Goal: Transaction & Acquisition: Purchase product/service

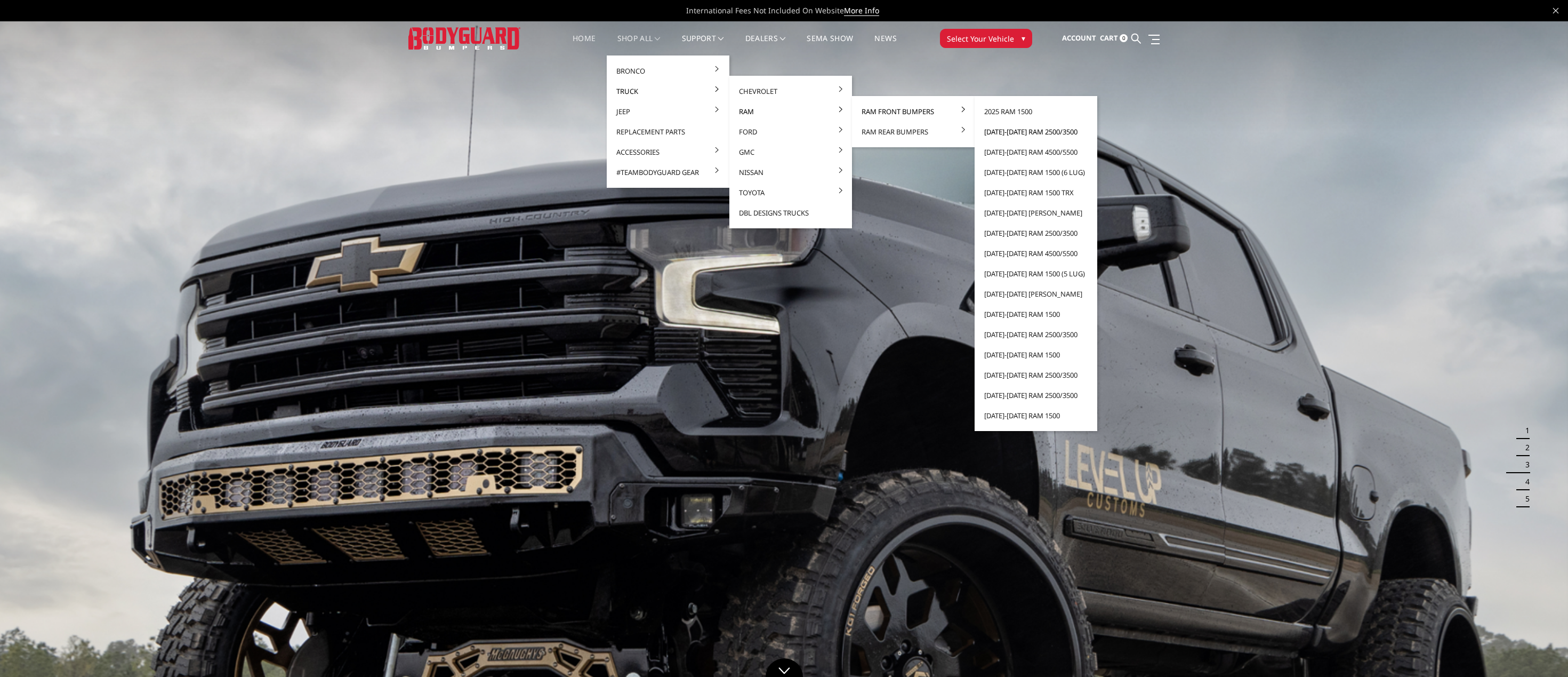
click at [989, 132] on link "[DATE]-[DATE] Ram 2500/3500" at bounding box center [1036, 132] width 114 height 20
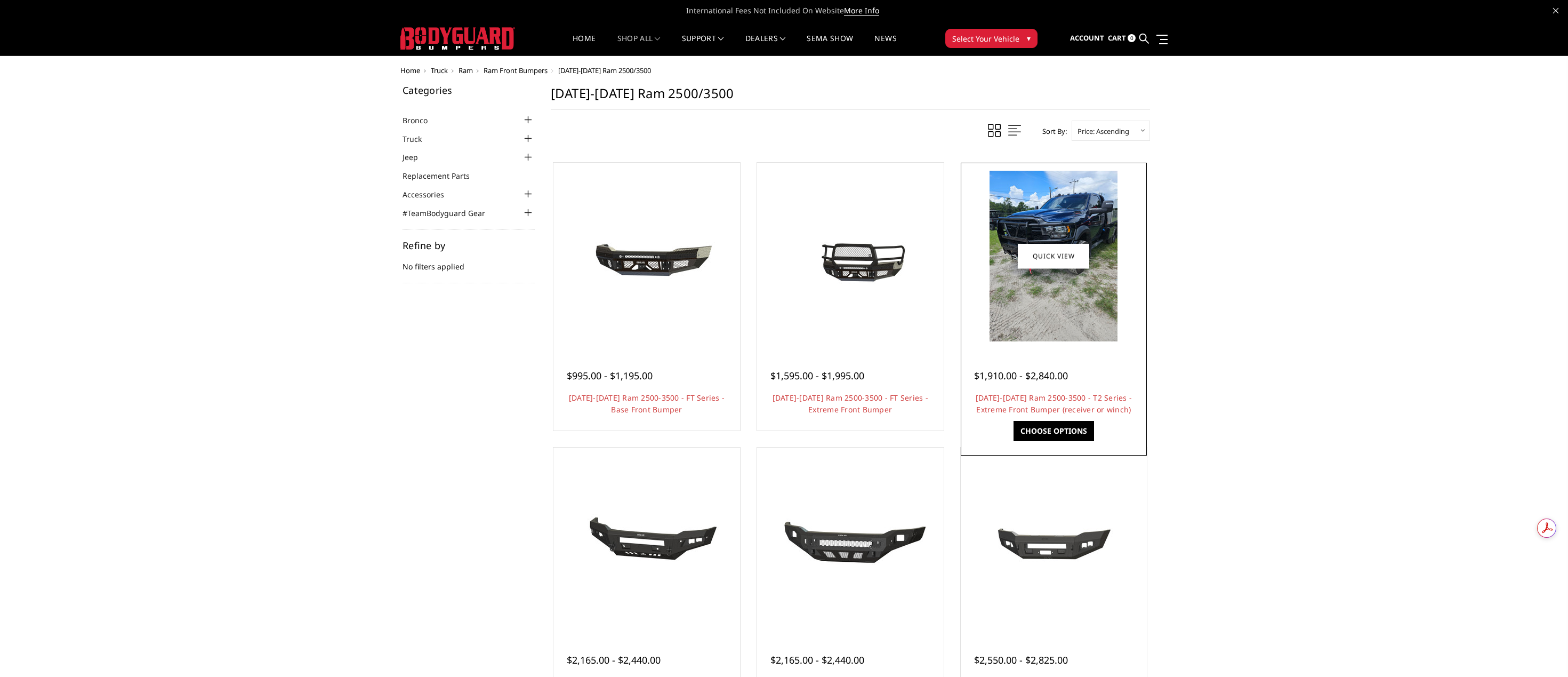
click at [1074, 348] on div "$1,910.00 - $2,840.00 2019-2025 Ram 2500-3500 - T2 Series - Extreme Front Bumpe…" at bounding box center [1054, 387] width 182 height 81
click at [1058, 330] on img at bounding box center [1054, 256] width 128 height 171
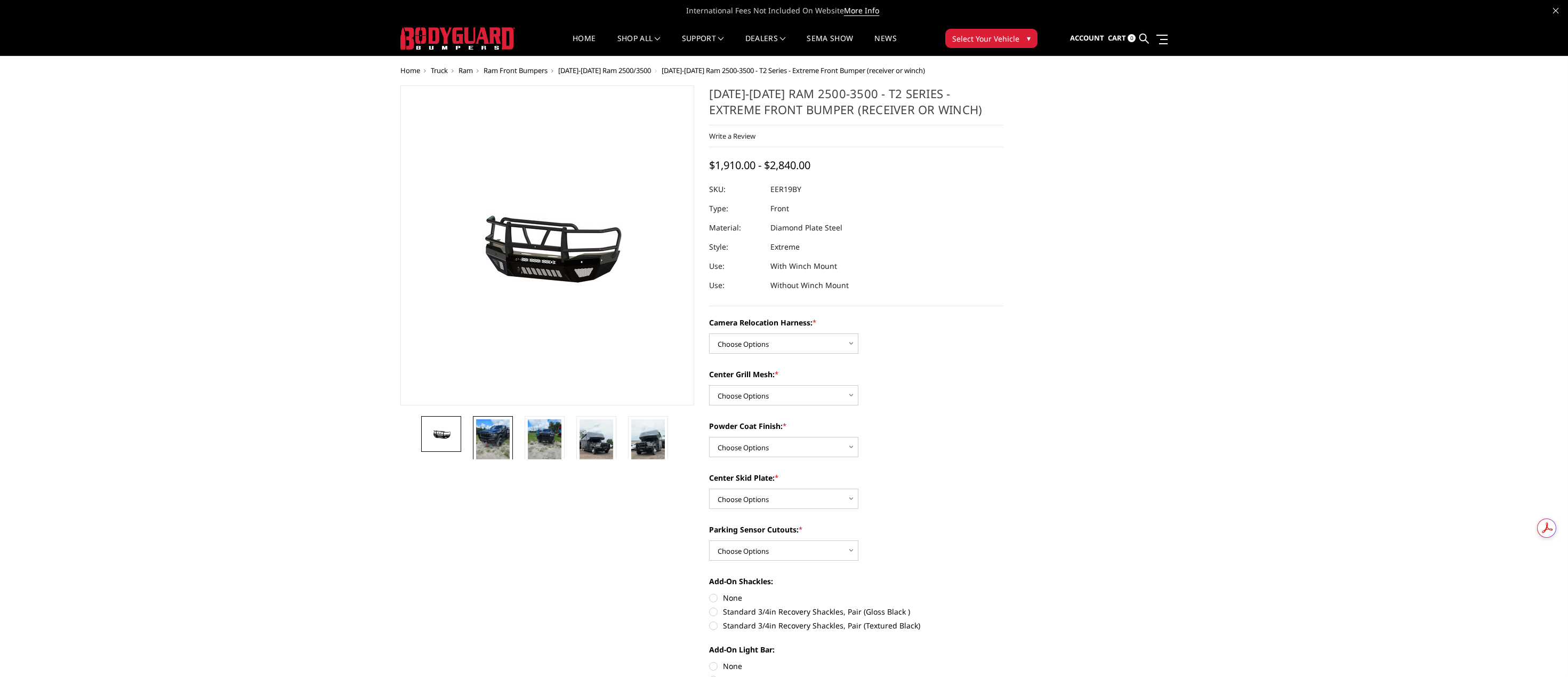
click at [487, 438] on img at bounding box center [492, 441] width 34 height 45
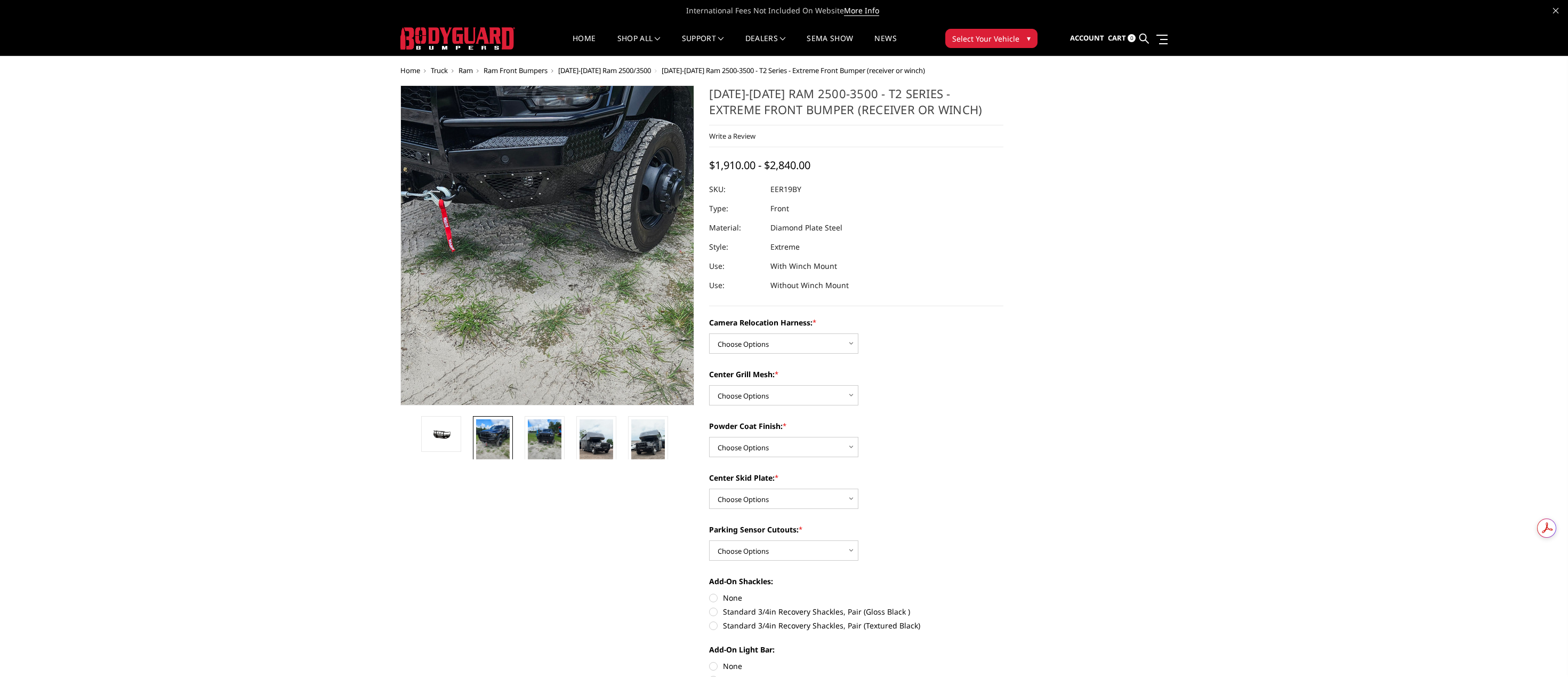
click at [554, 303] on img at bounding box center [542, 180] width 512 height 682
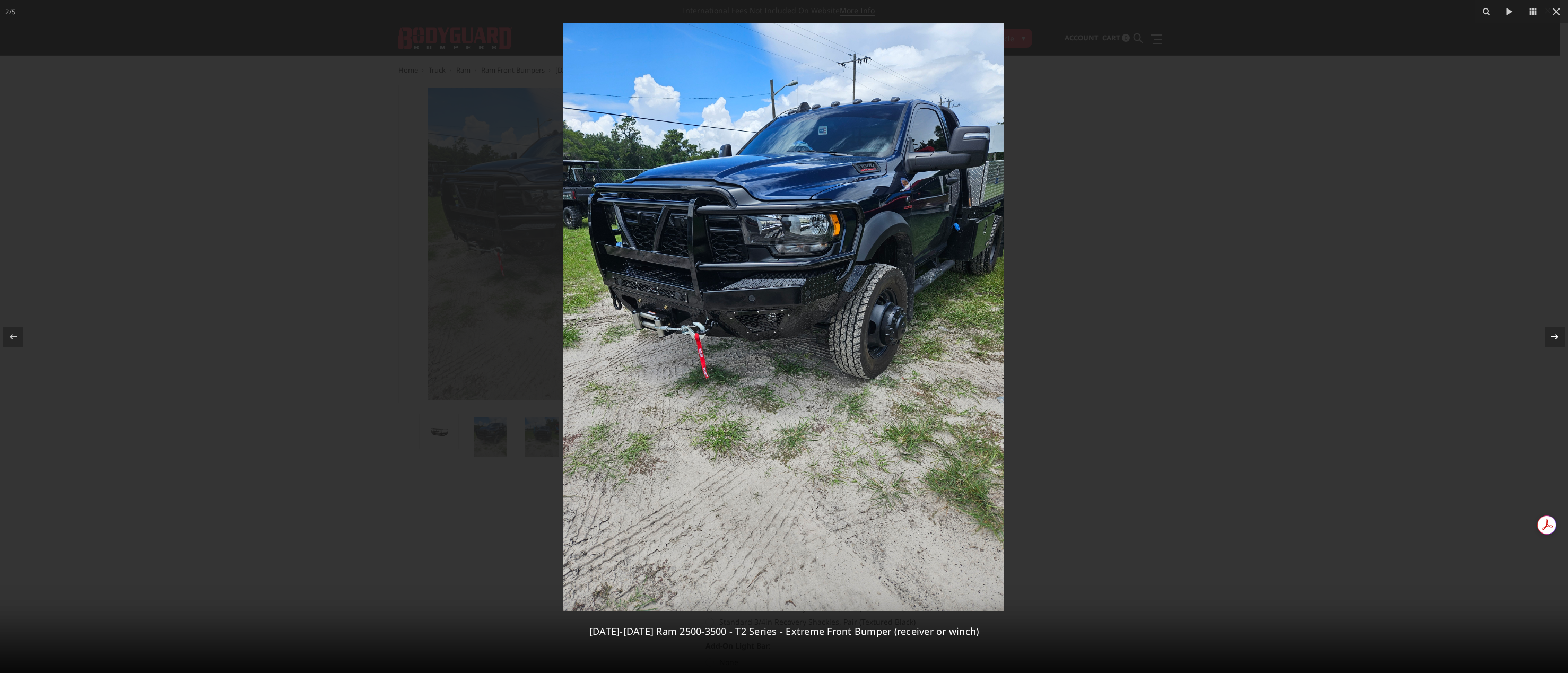
click at [1560, 333] on icon at bounding box center [1554, 337] width 13 height 13
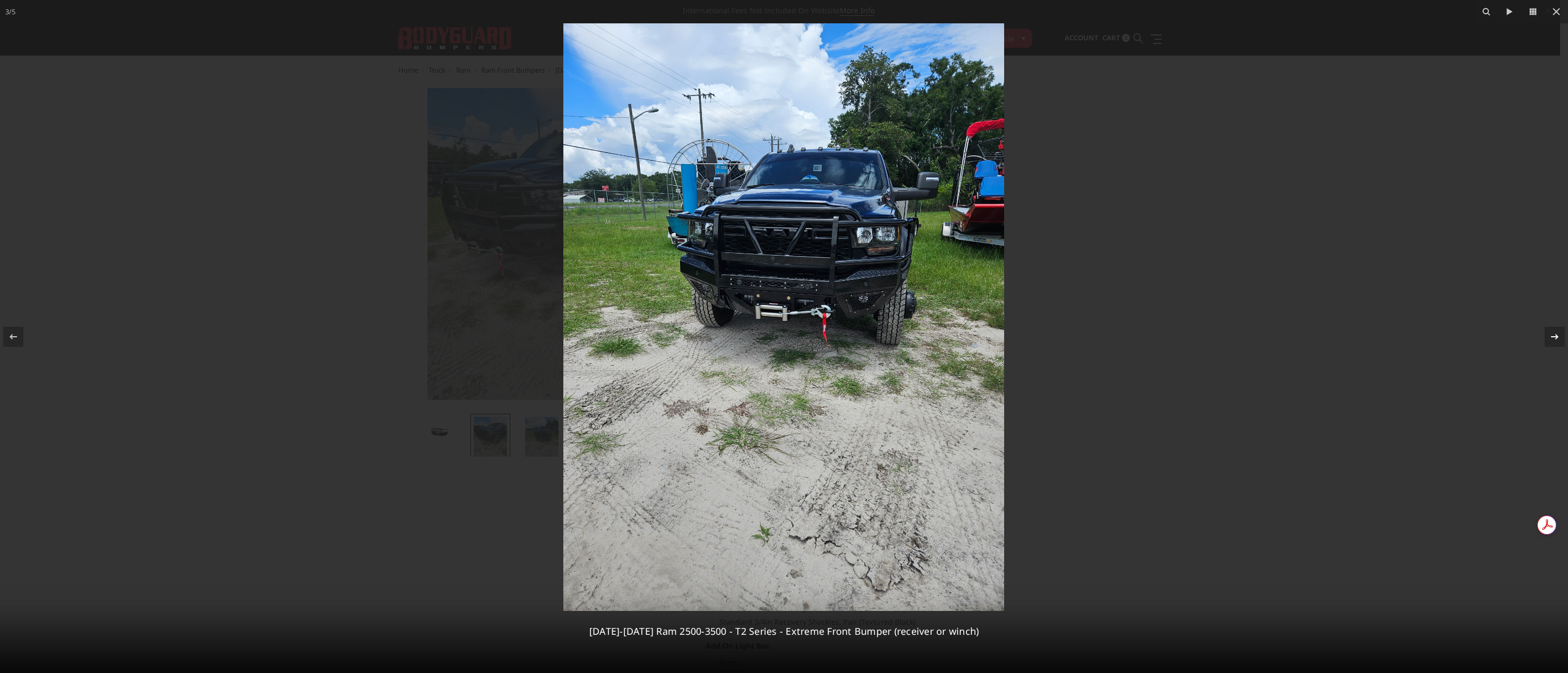
click at [1560, 333] on icon at bounding box center [1554, 337] width 13 height 13
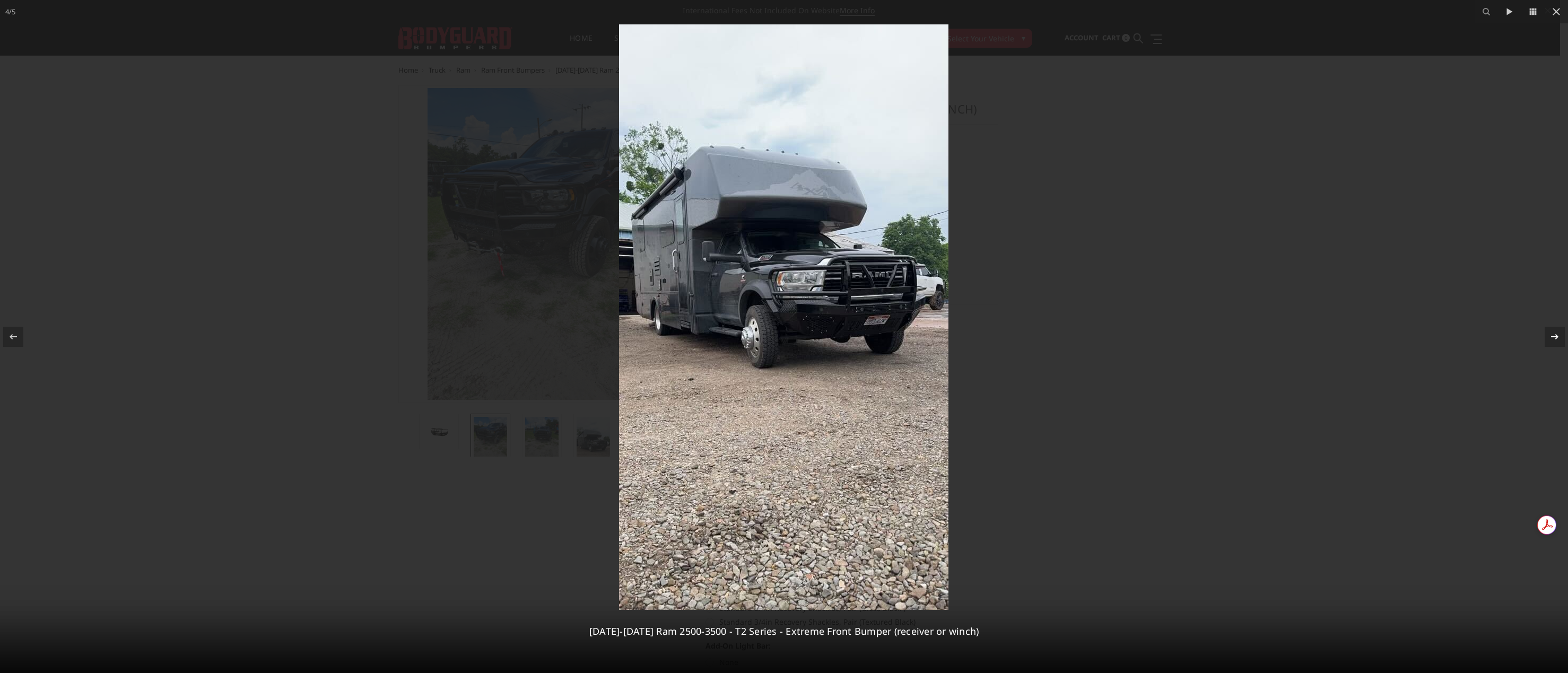
click at [1560, 333] on icon at bounding box center [1554, 337] width 13 height 13
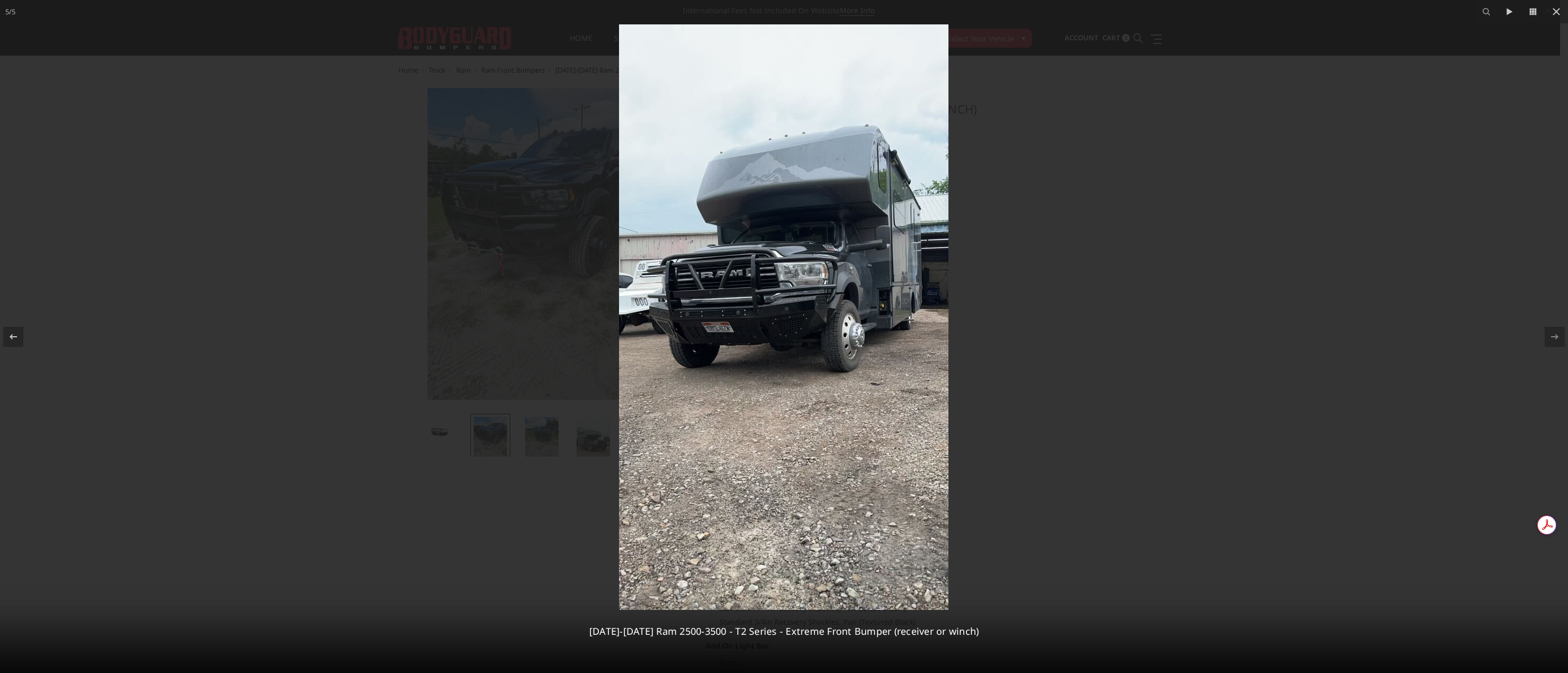
click at [1194, 258] on div at bounding box center [784, 336] width 1568 height 673
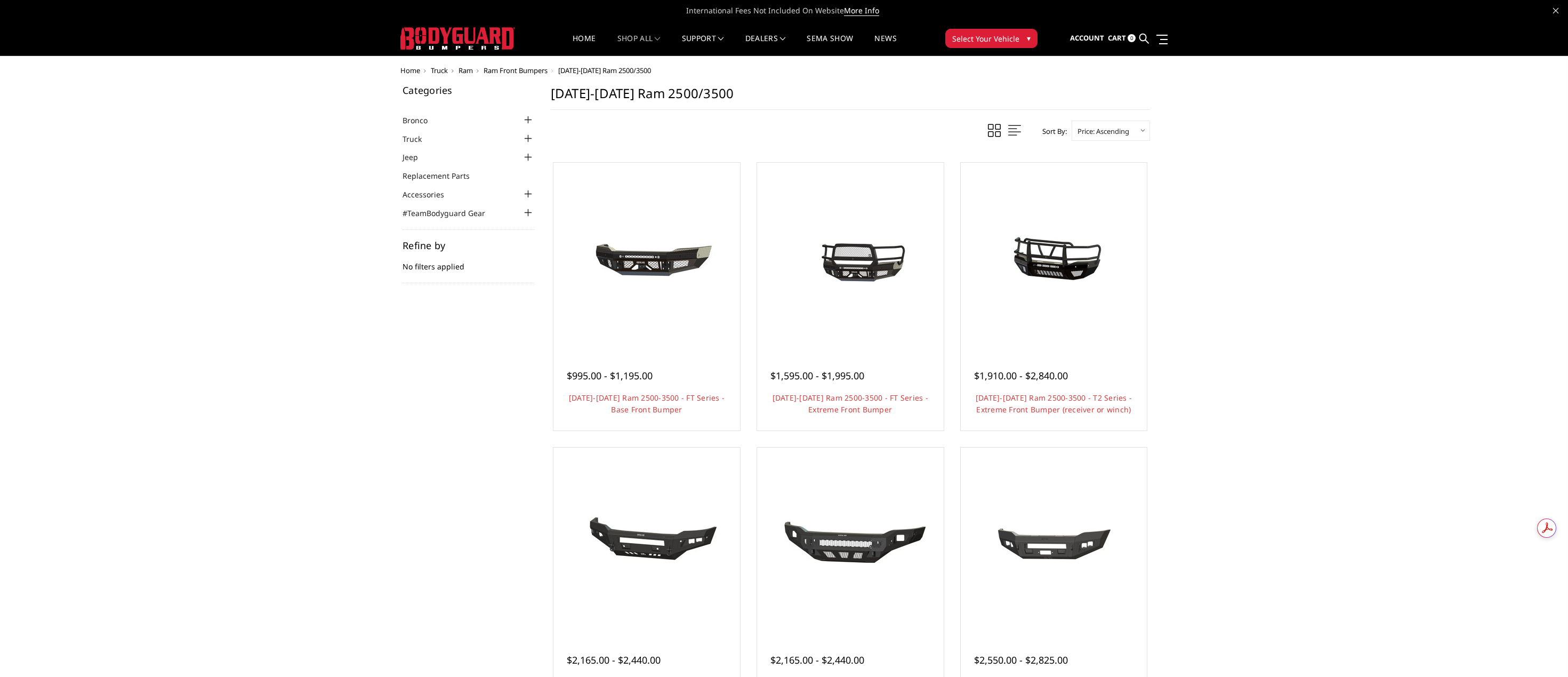
scroll to position [177, 0]
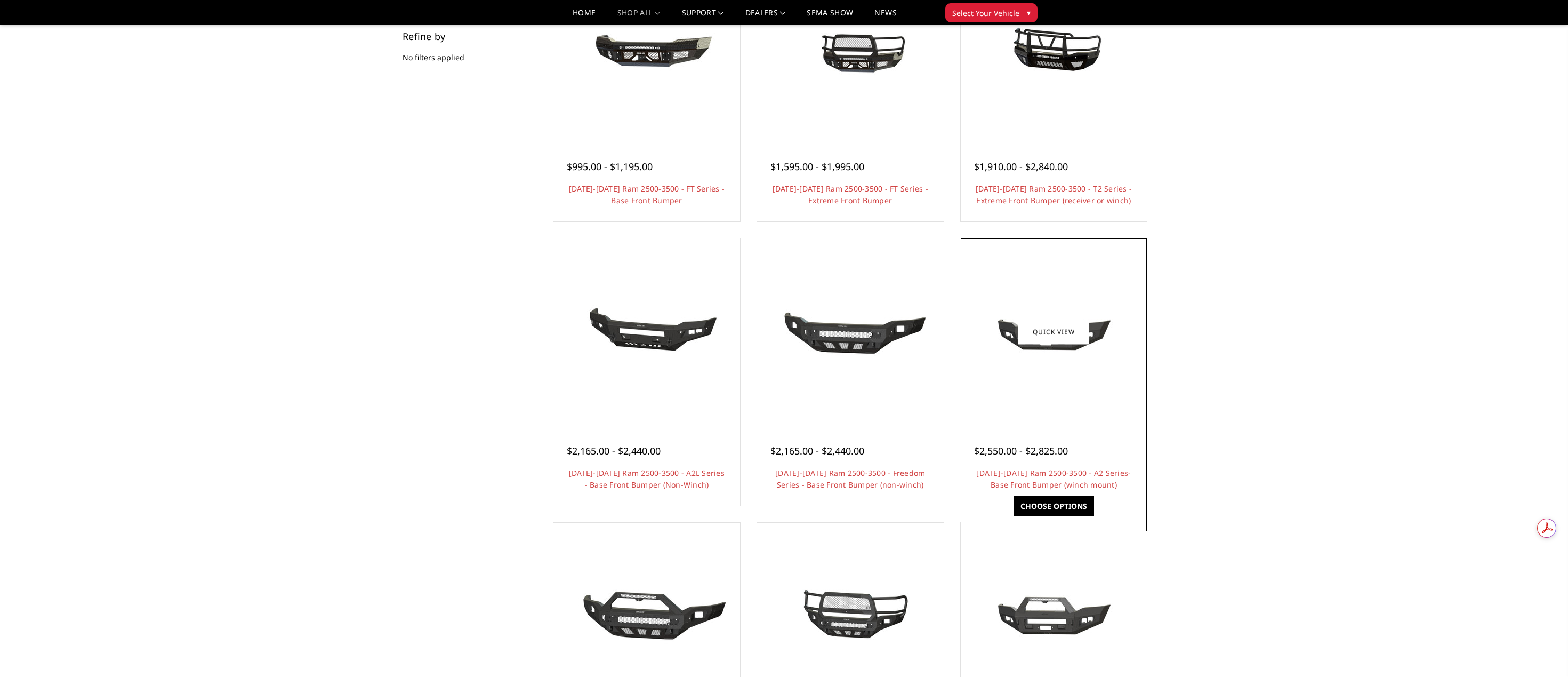
click at [1064, 355] on img at bounding box center [1053, 332] width 171 height 77
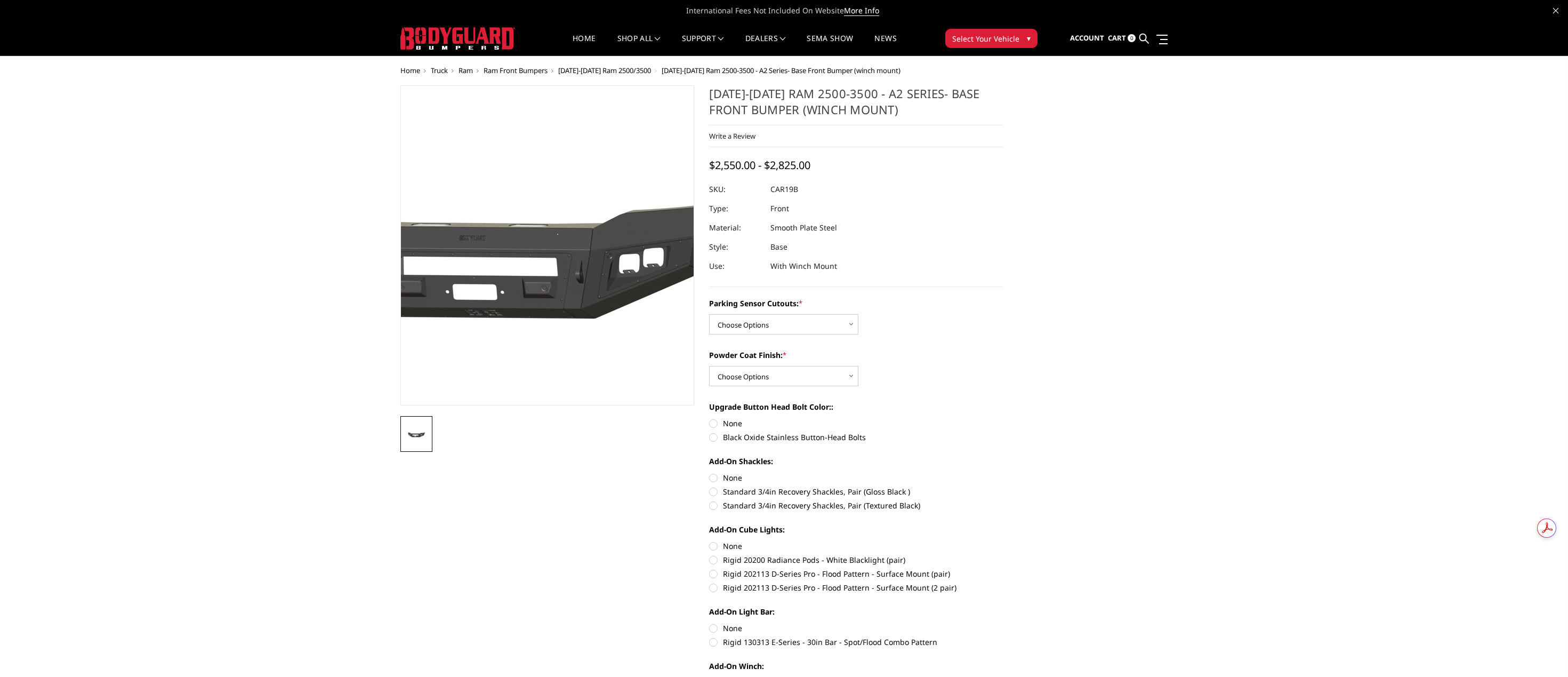
click at [578, 249] on img at bounding box center [507, 246] width 682 height 306
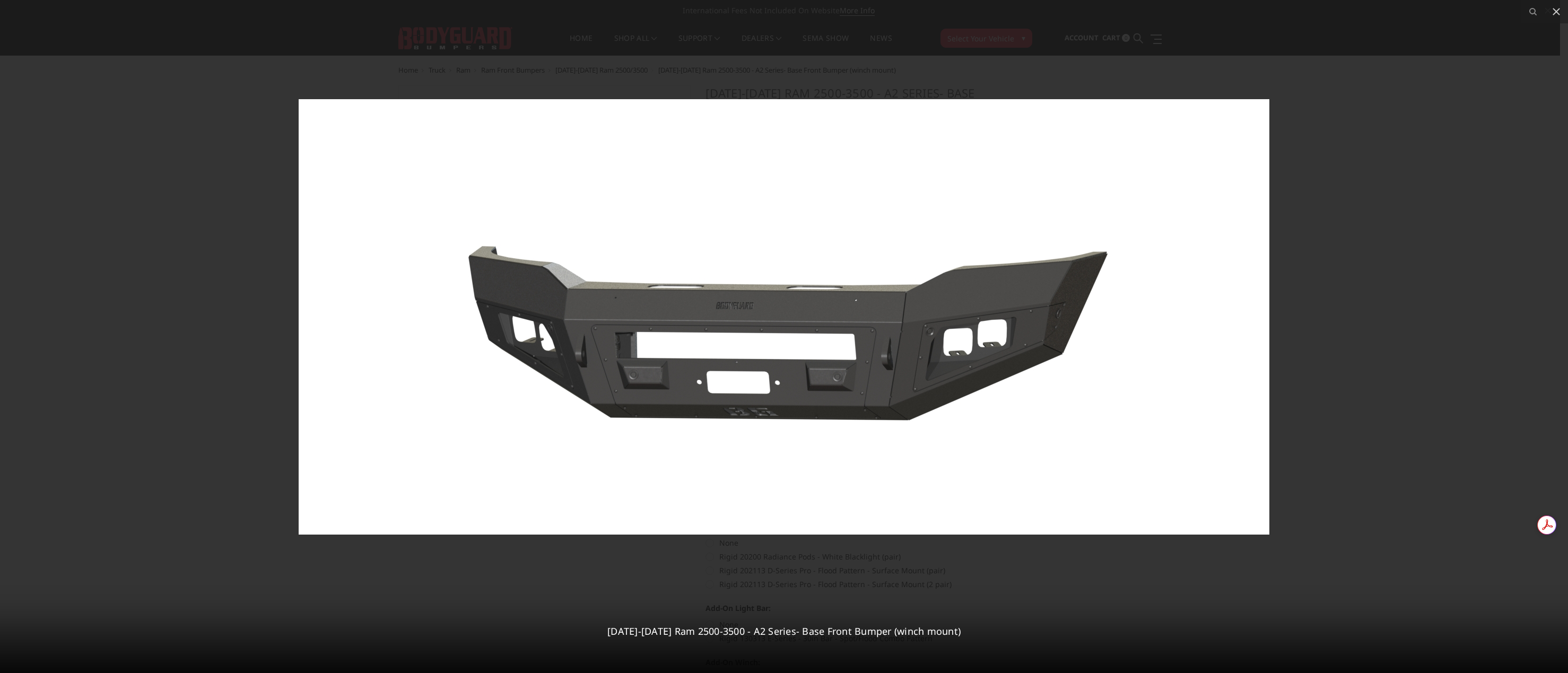
click at [185, 331] on div at bounding box center [784, 336] width 1568 height 673
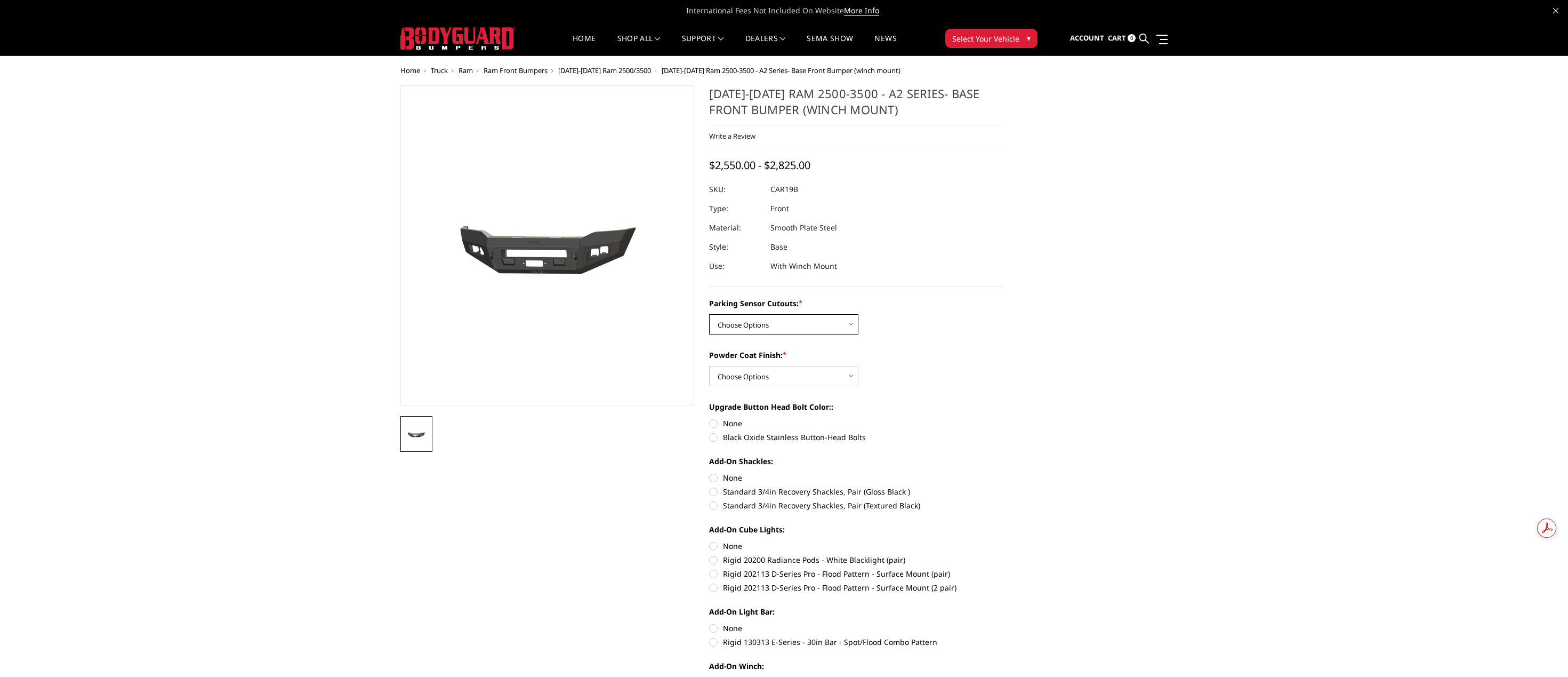
click at [770, 316] on select "Choose Options No - Without Parking Sensor Cutouts Yes - With Parking Sensor Cu…" at bounding box center [784, 324] width 149 height 20
select select "2015"
click at [710, 314] on select "Choose Options No - Without Parking Sensor Cutouts Yes - With Parking Sensor Cu…" at bounding box center [784, 324] width 149 height 20
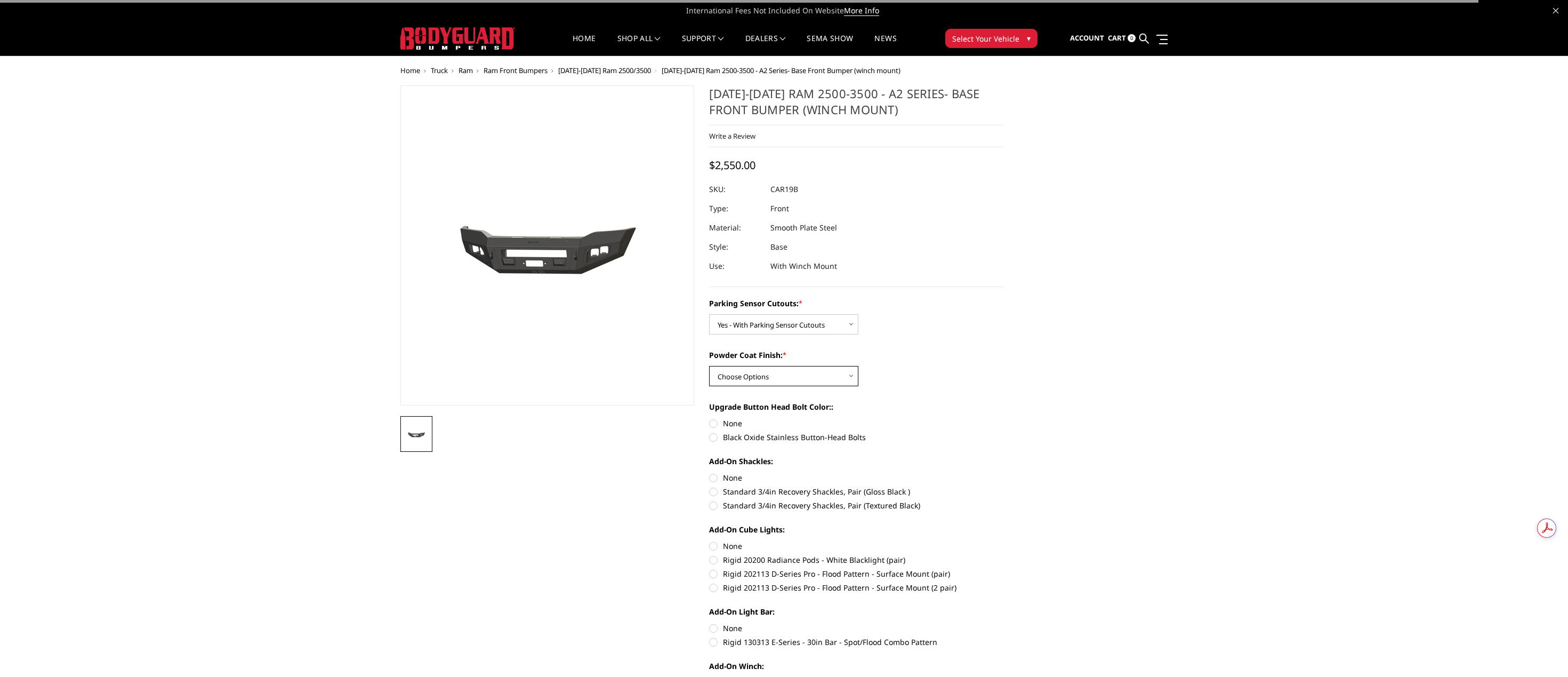
click at [782, 375] on select "Choose Options Bare Metal Textured Black Powder Coat" at bounding box center [784, 376] width 149 height 20
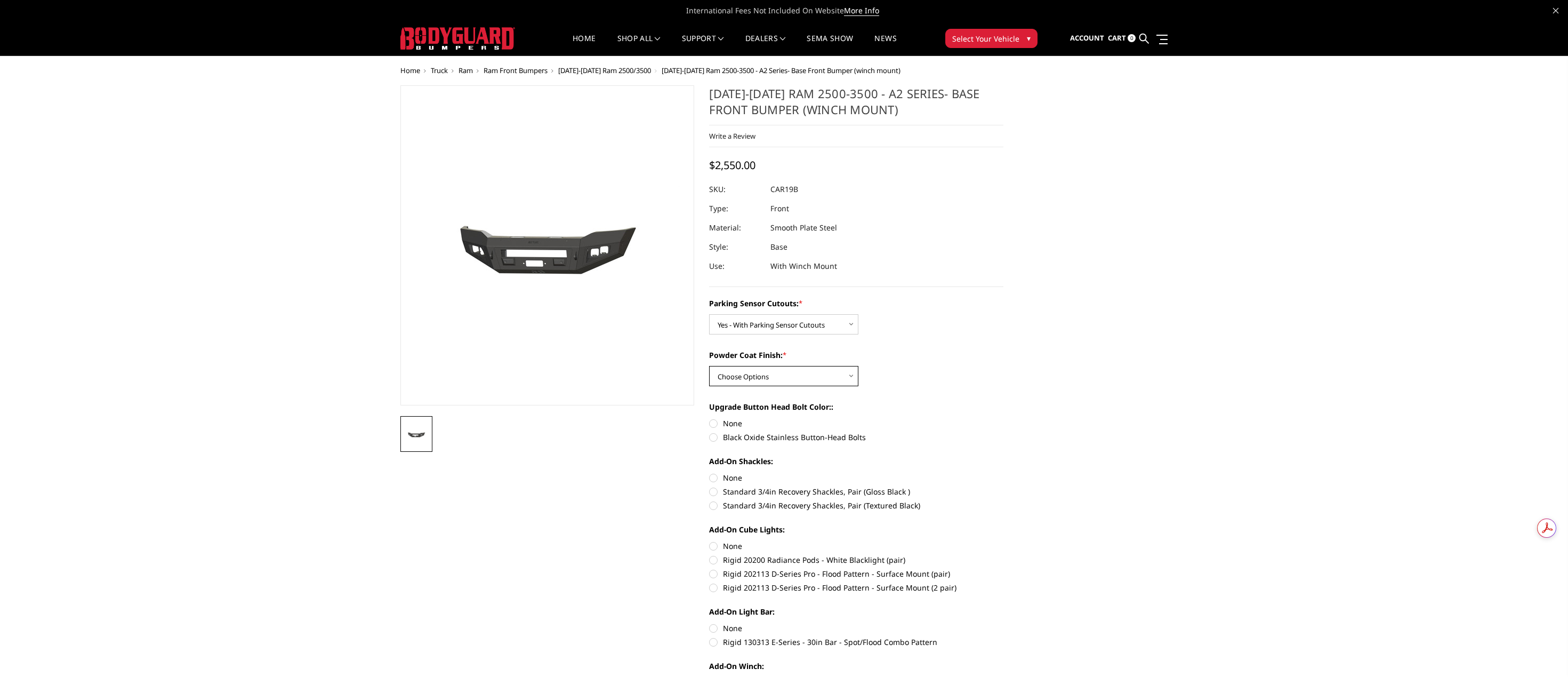
select select "2017"
click at [710, 366] on select "Choose Options Bare Metal Textured Black Powder Coat" at bounding box center [784, 376] width 149 height 20
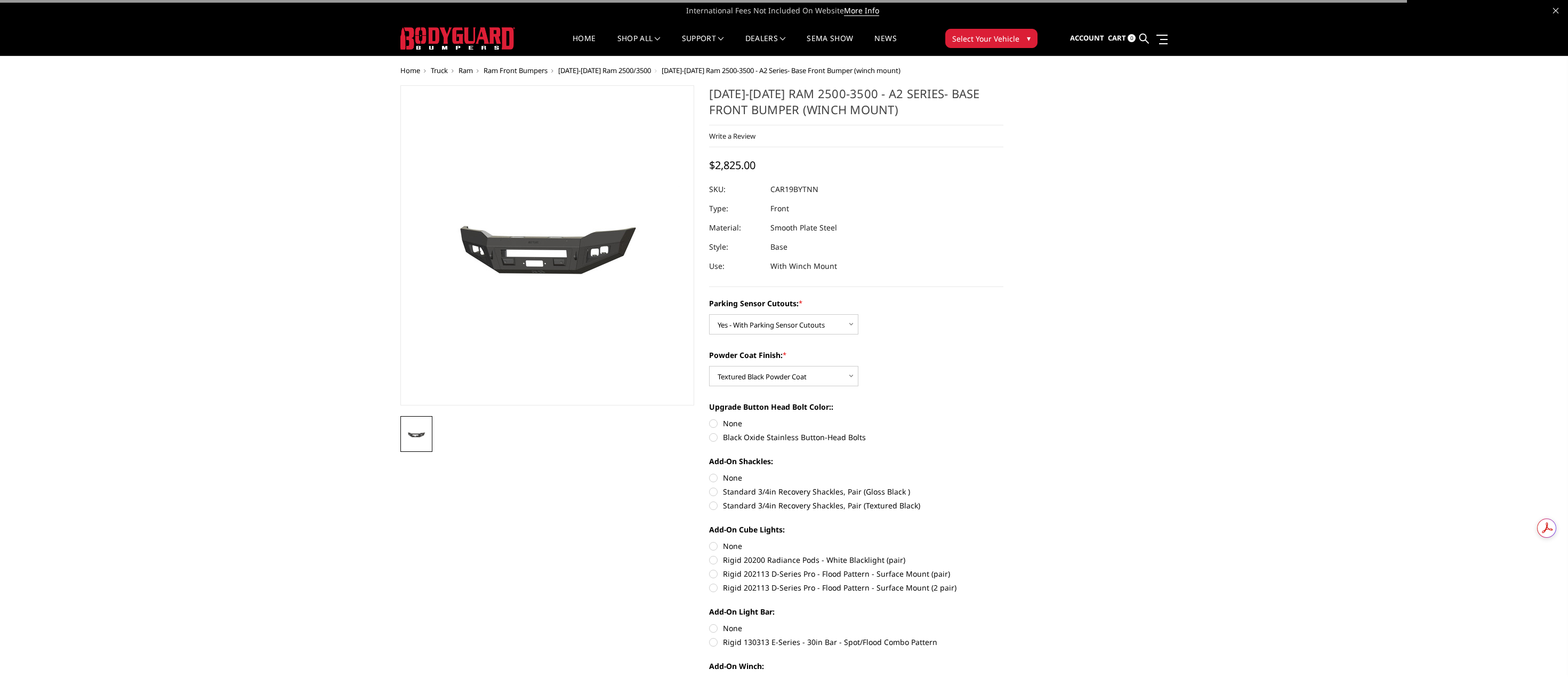
click at [991, 346] on div "Parking Sensor Cutouts: * Choose Options No - Without Parking Sensor Cutouts Ye…" at bounding box center [857, 568] width 294 height 541
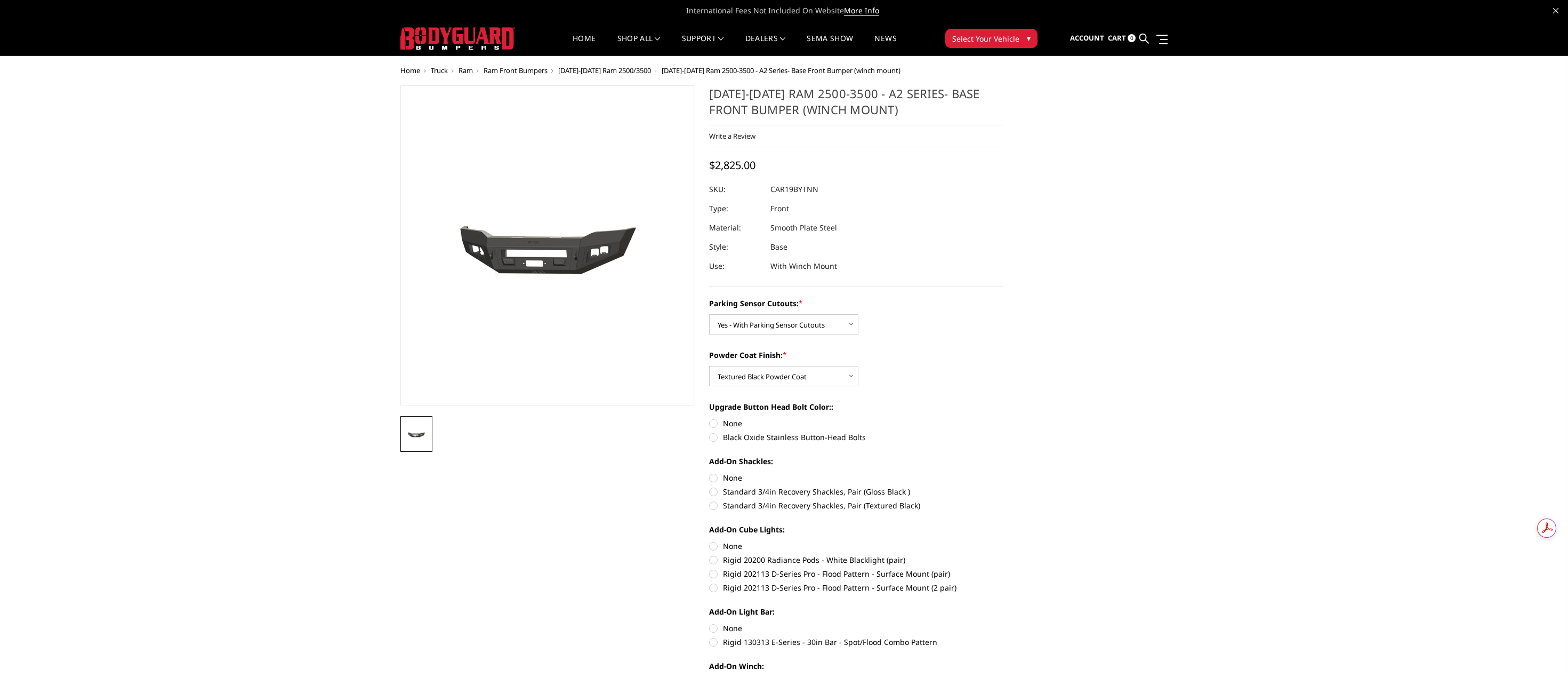
click at [809, 439] on label "Black Oxide Stainless Button-Head Bolts" at bounding box center [857, 437] width 294 height 11
click at [1004, 418] on input "Black Oxide Stainless Button-Head Bolts" at bounding box center [1004, 418] width 1 height 1
radio input "true"
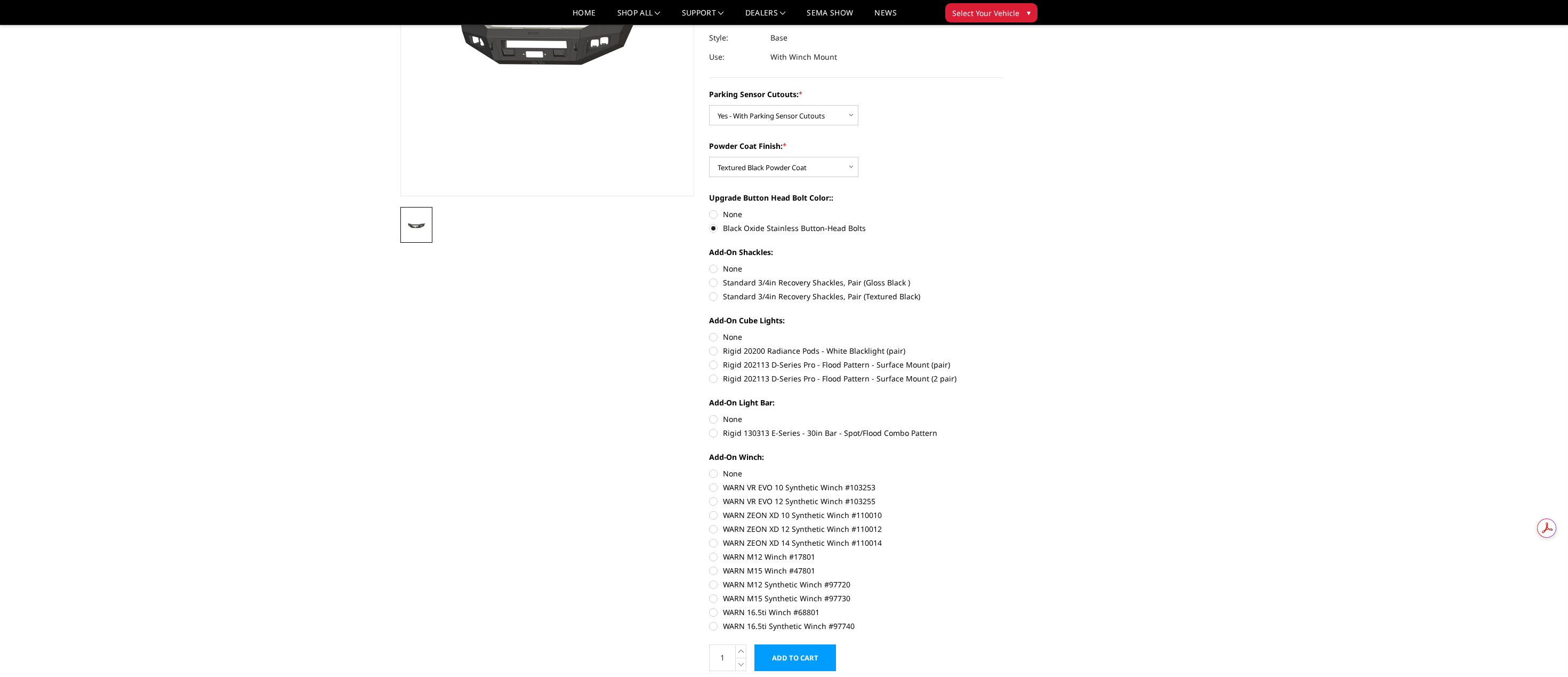
click at [756, 294] on label "Standard 3/4in Recovery Shackles, Pair (Textured Black)" at bounding box center [857, 296] width 294 height 11
click at [1004, 278] on input "Standard 3/4in Recovery Shackles, Pair (Textured Black)" at bounding box center [1004, 277] width 1 height 1
radio input "true"
click at [713, 335] on label "None" at bounding box center [857, 337] width 294 height 11
click at [710, 332] on input "None" at bounding box center [710, 332] width 1 height 1
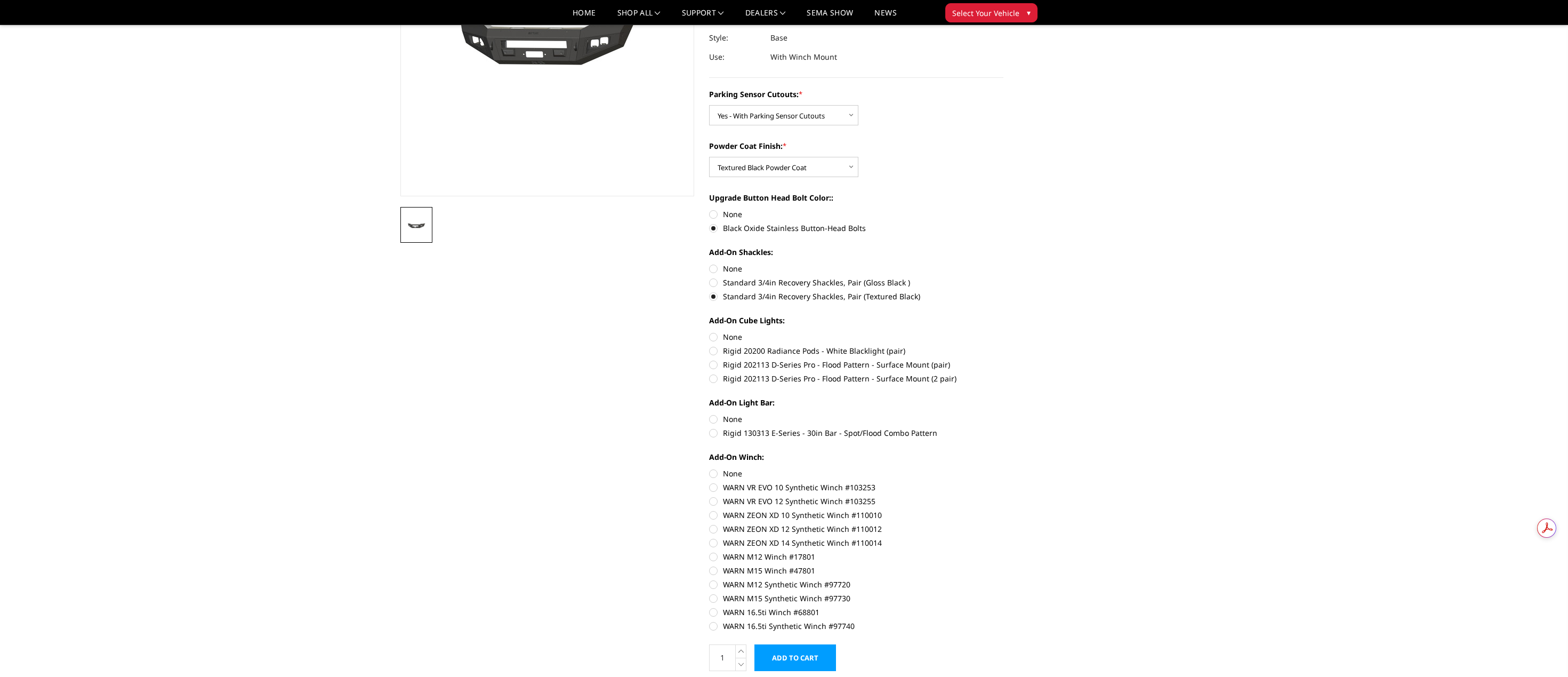
radio input "true"
click at [712, 420] on label "None" at bounding box center [857, 419] width 294 height 11
click at [710, 414] on input "None" at bounding box center [710, 414] width 1 height 1
radio input "true"
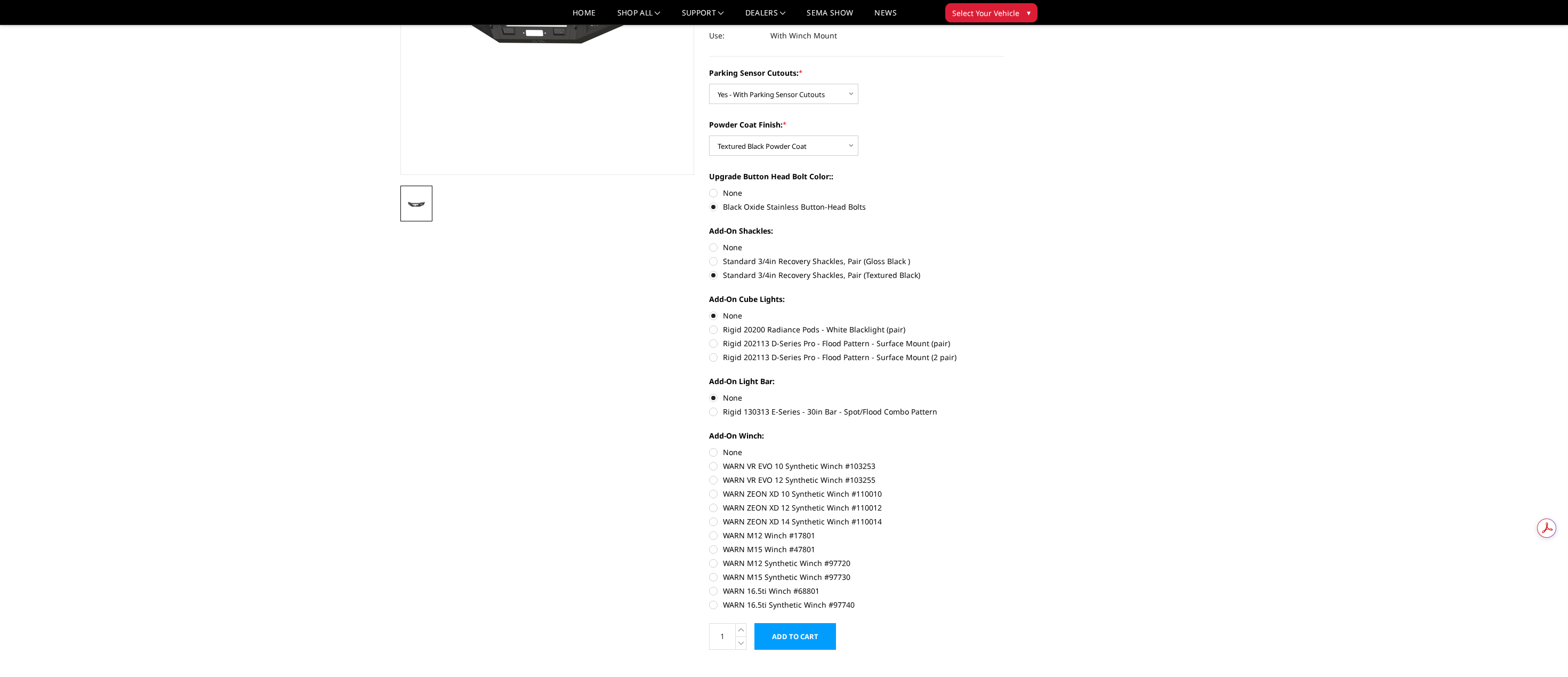
scroll to position [0, 0]
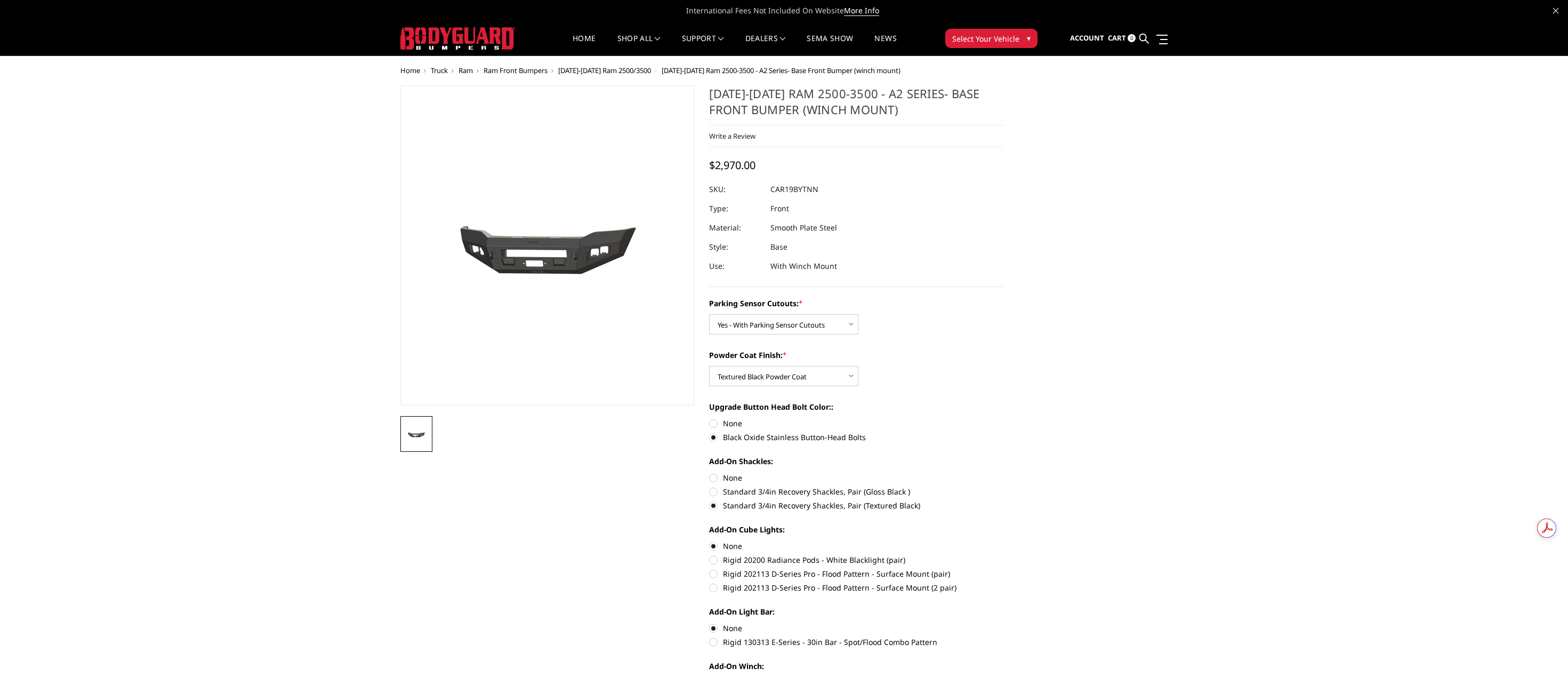
click at [637, 70] on span "[DATE]-[DATE] Ram 2500/3500" at bounding box center [605, 70] width 93 height 10
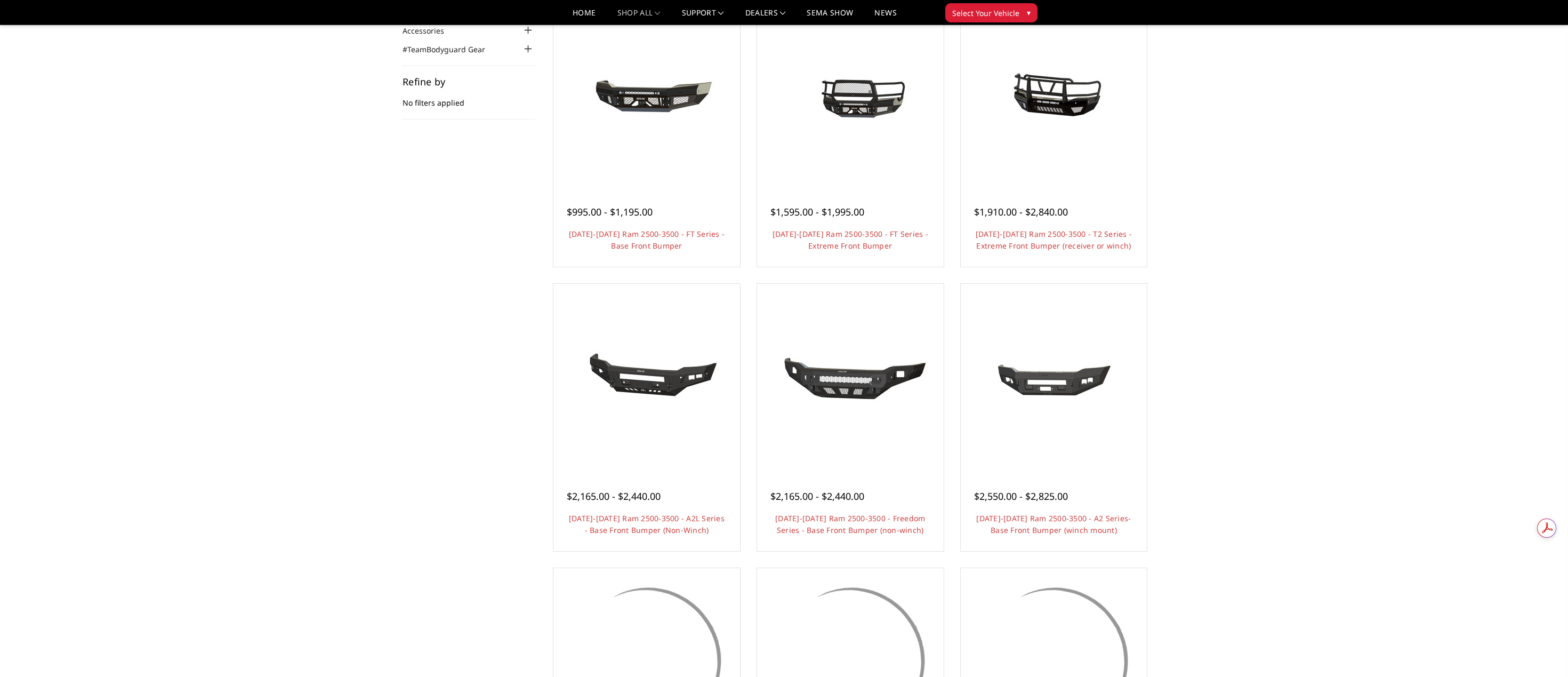
scroll to position [534, 0]
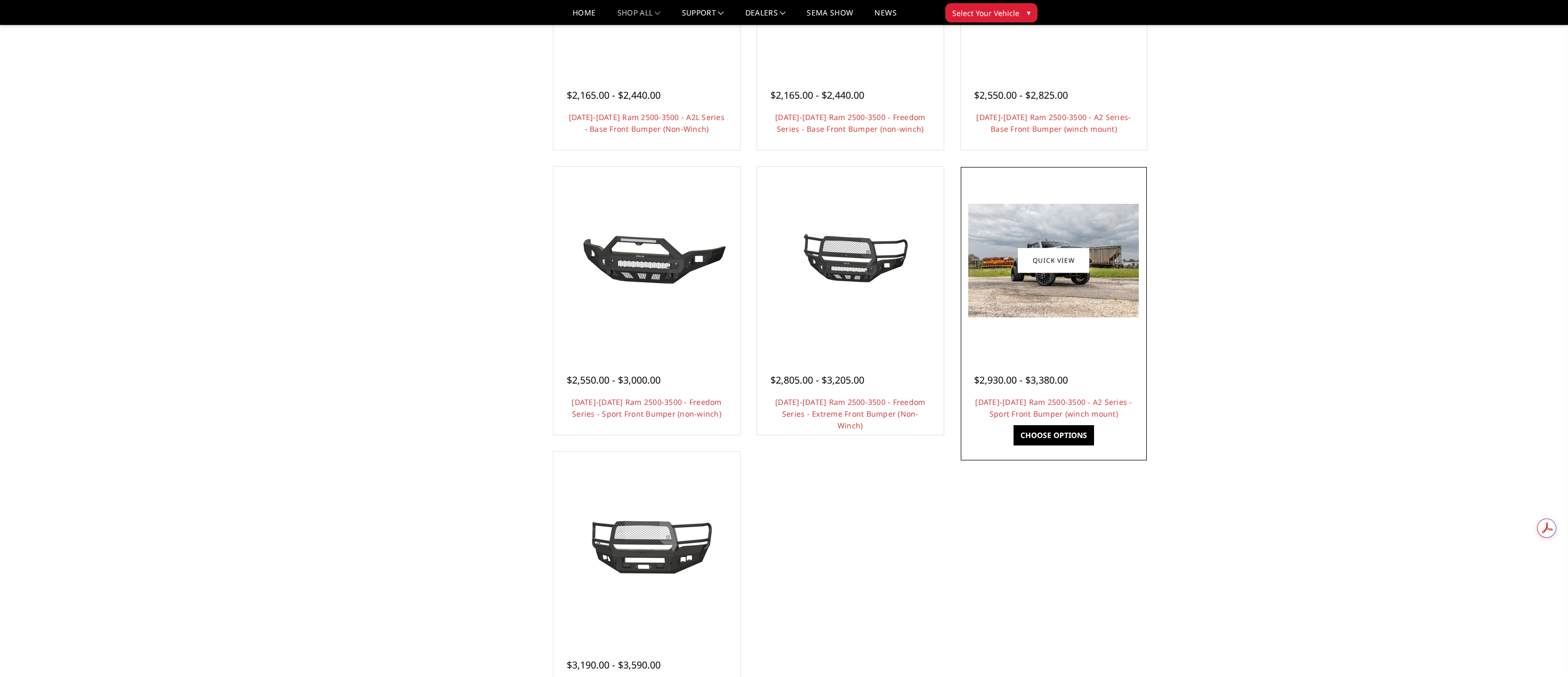
click at [1100, 332] on div at bounding box center [1054, 260] width 182 height 182
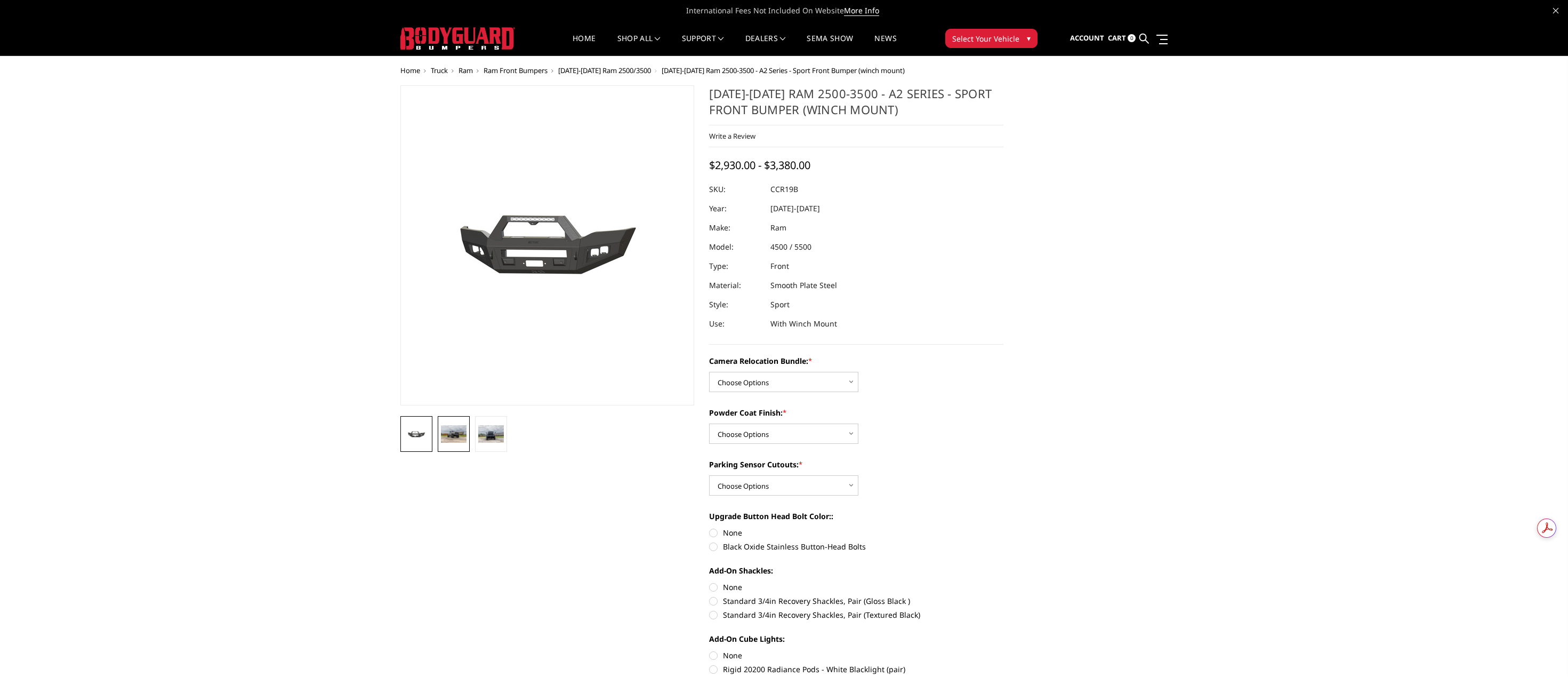
click at [451, 431] on img at bounding box center [454, 433] width 26 height 17
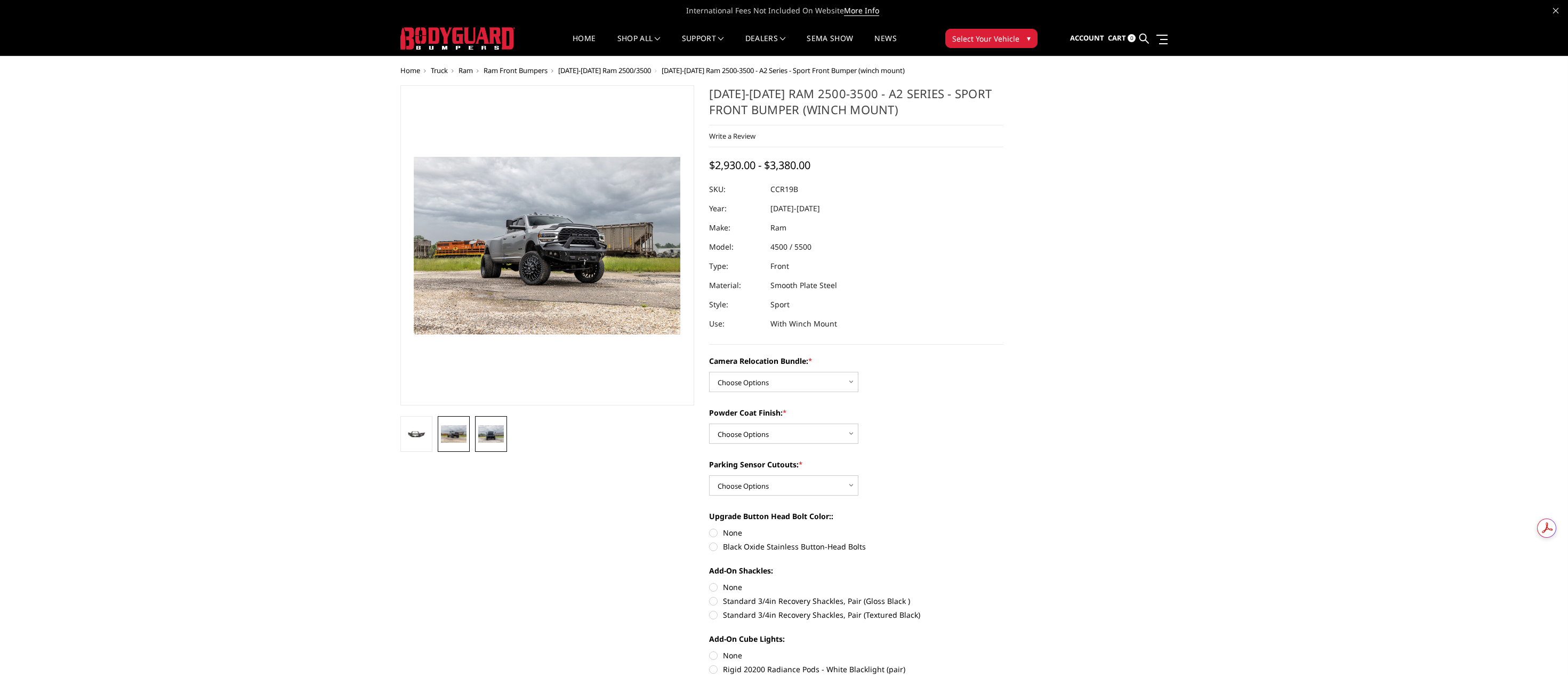
click at [492, 437] on img at bounding box center [491, 433] width 26 height 17
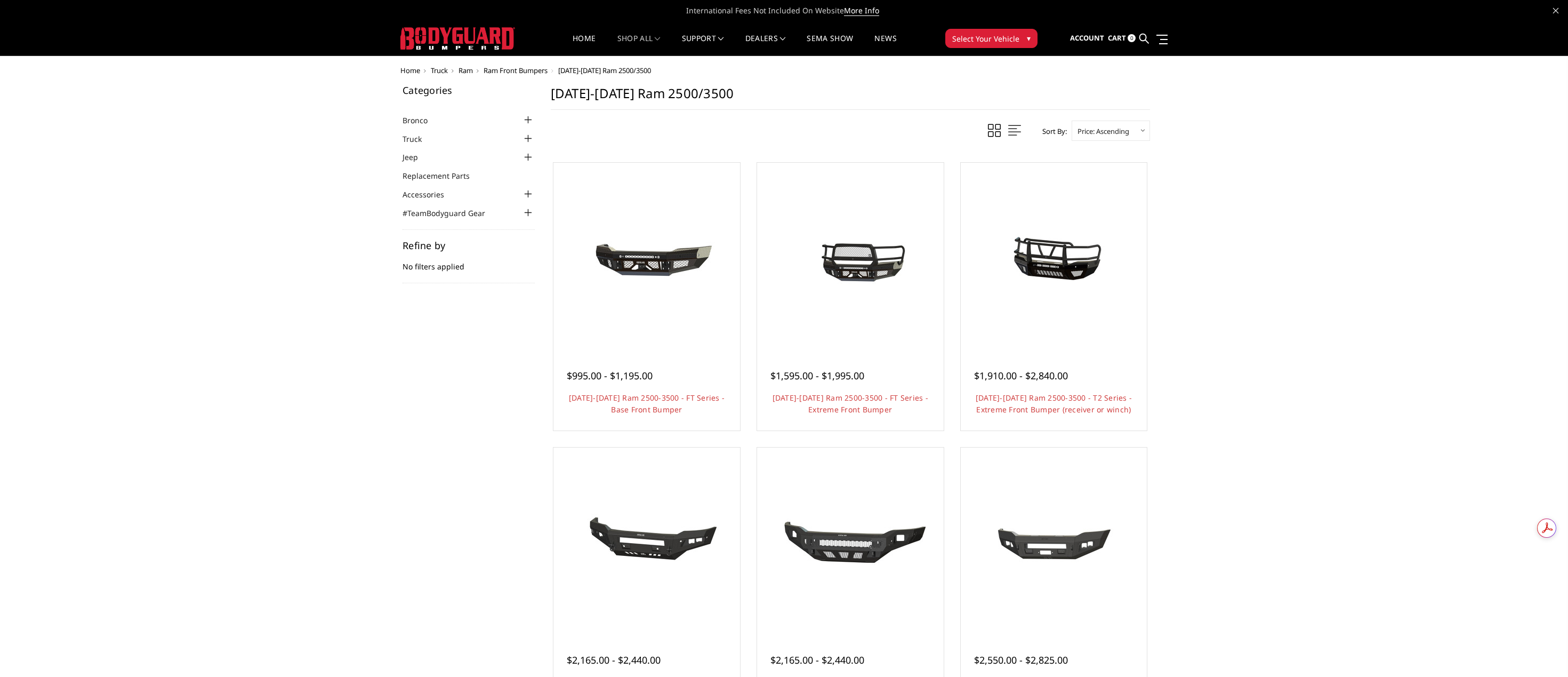
click at [542, 73] on span "Ram Front Bumpers" at bounding box center [516, 70] width 64 height 10
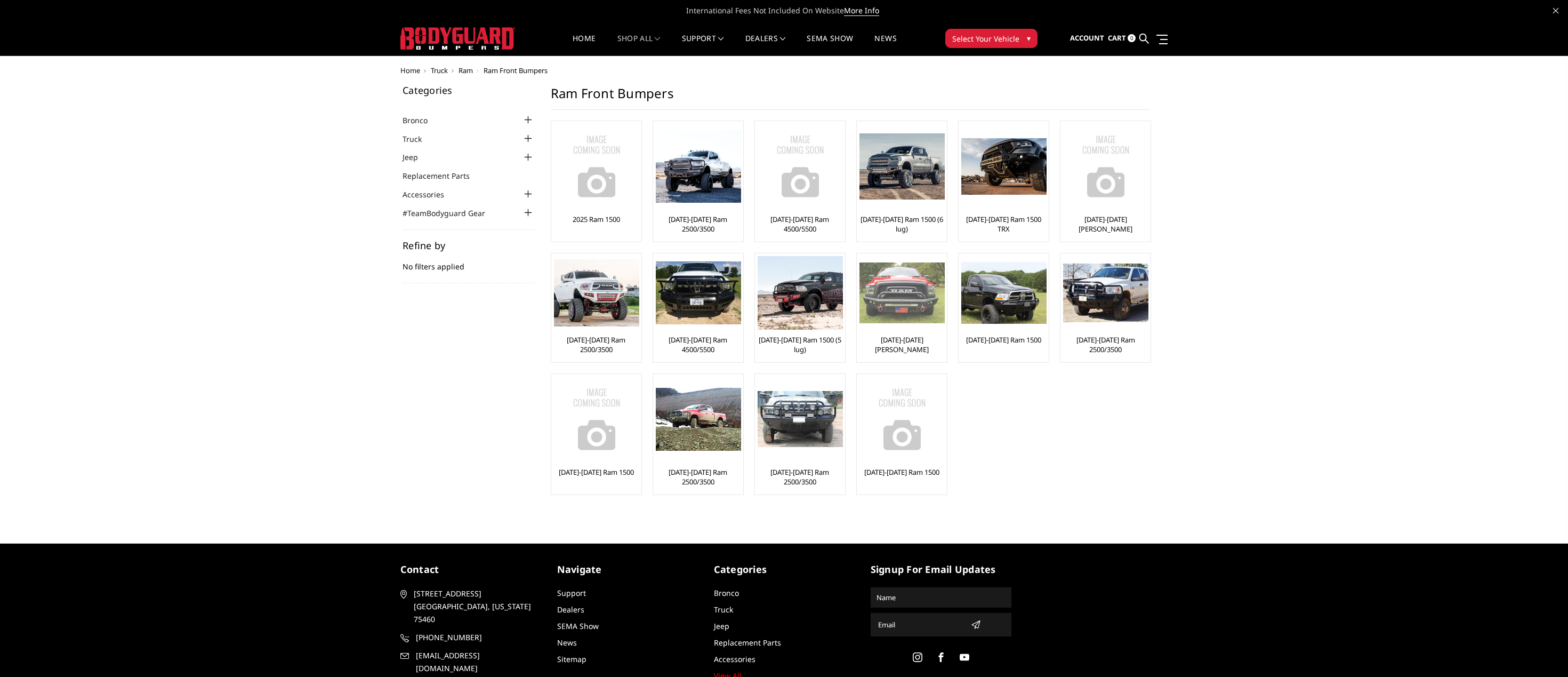
click at [909, 312] on img at bounding box center [901, 292] width 85 height 61
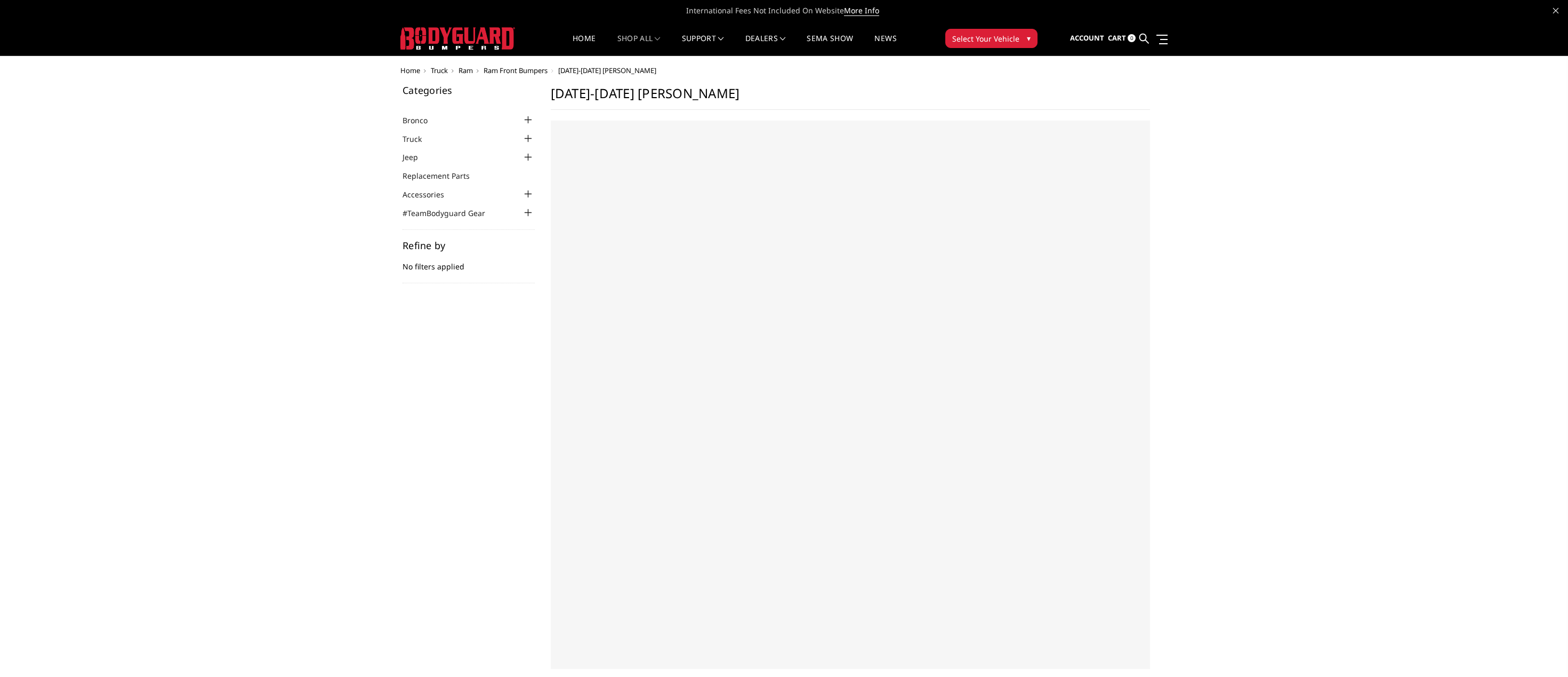
select select "US"
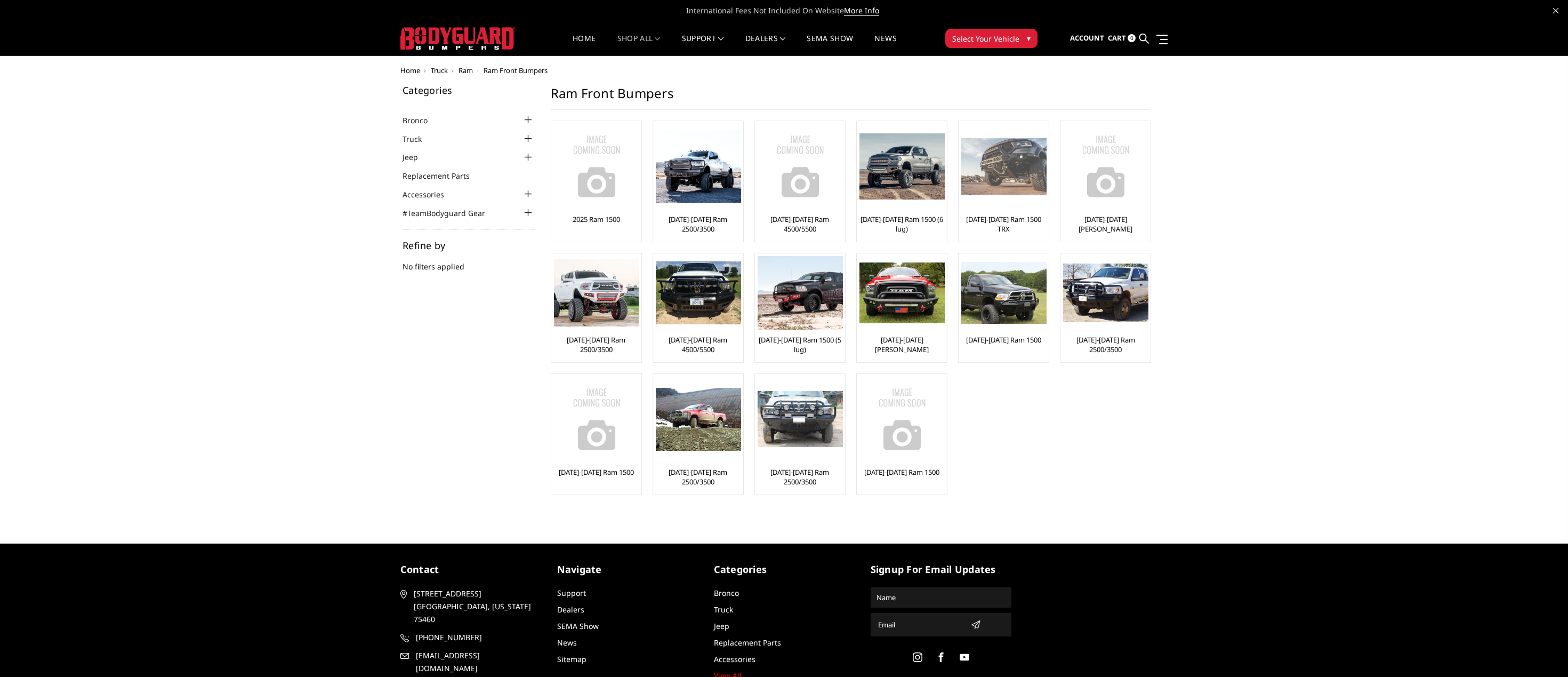
click at [990, 161] on img at bounding box center [1004, 166] width 85 height 57
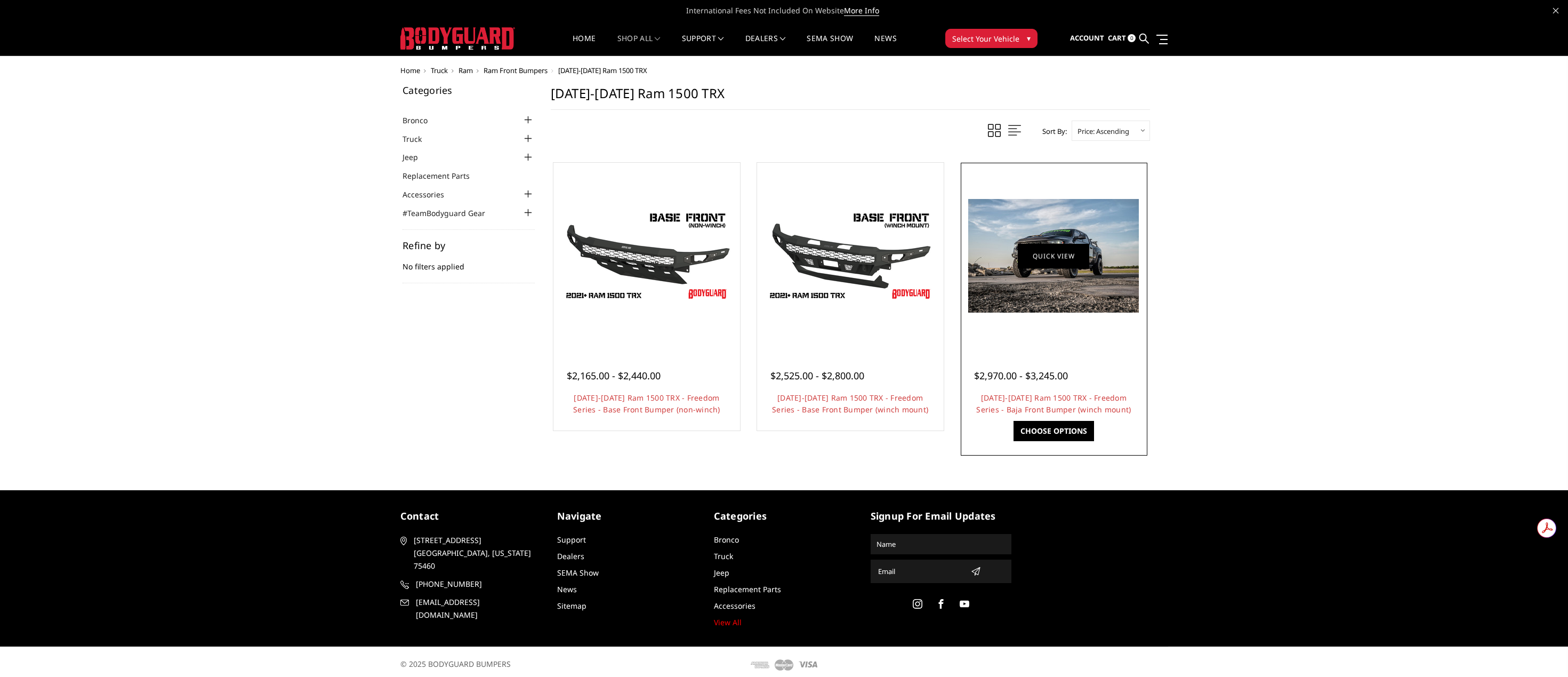
click at [1039, 261] on link "Quick view" at bounding box center [1054, 255] width 71 height 25
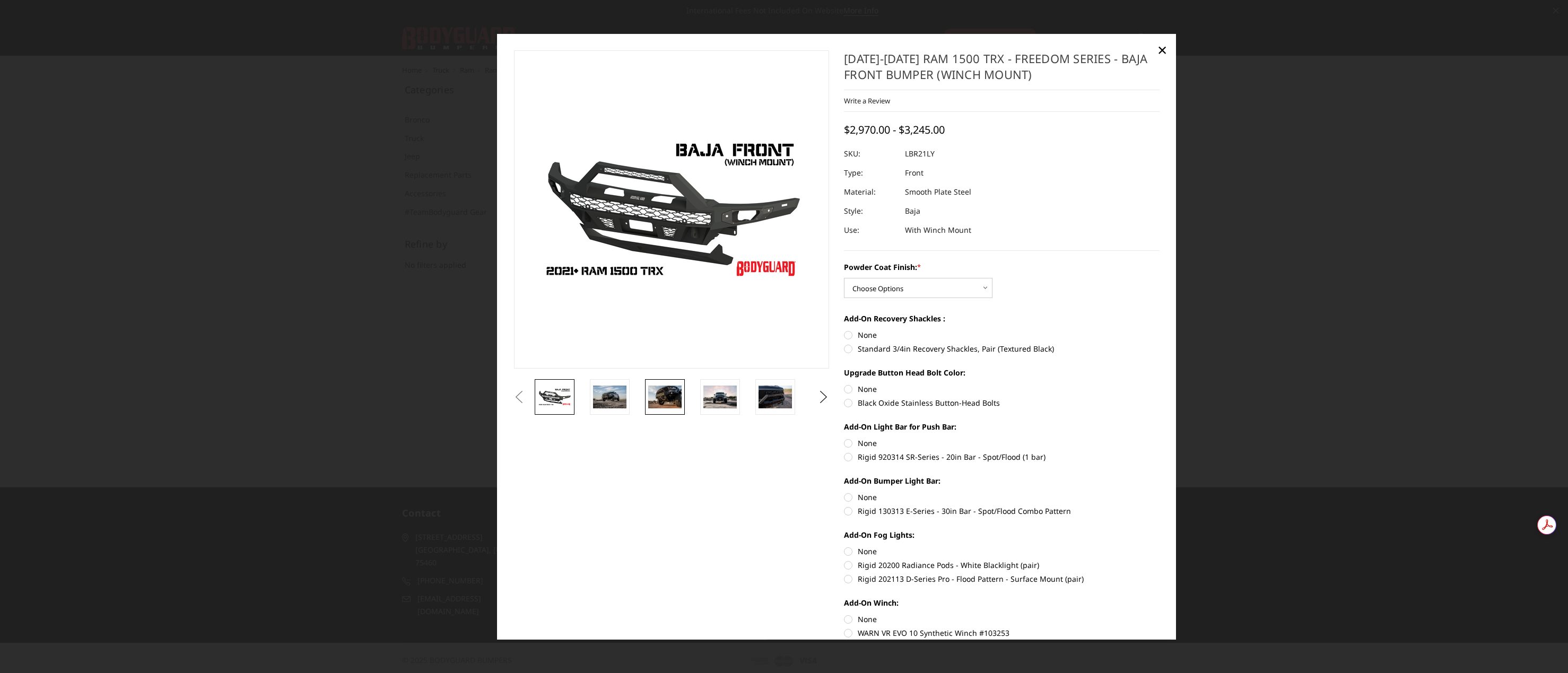
click at [668, 396] on img at bounding box center [665, 396] width 34 height 23
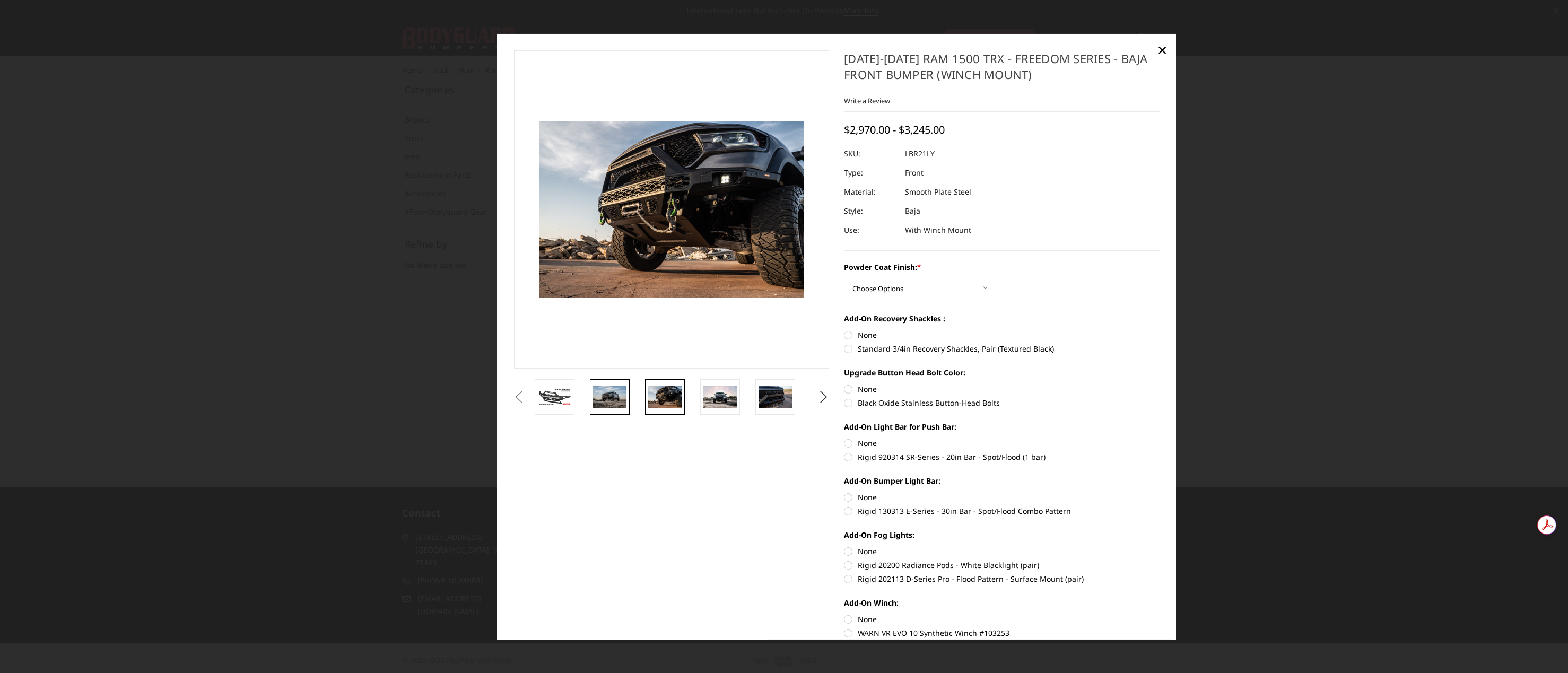
click at [612, 398] on img at bounding box center [610, 396] width 34 height 23
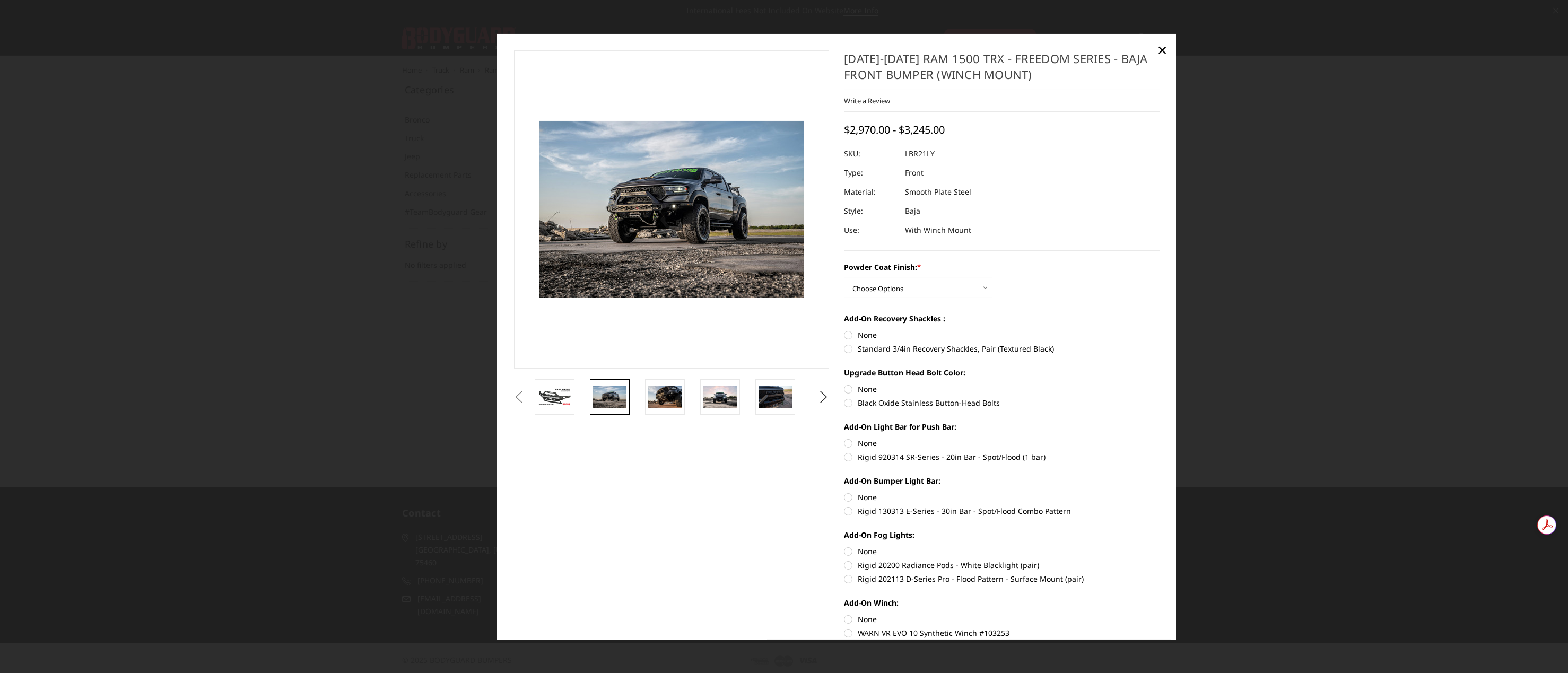
click at [382, 249] on div at bounding box center [784, 336] width 1568 height 673
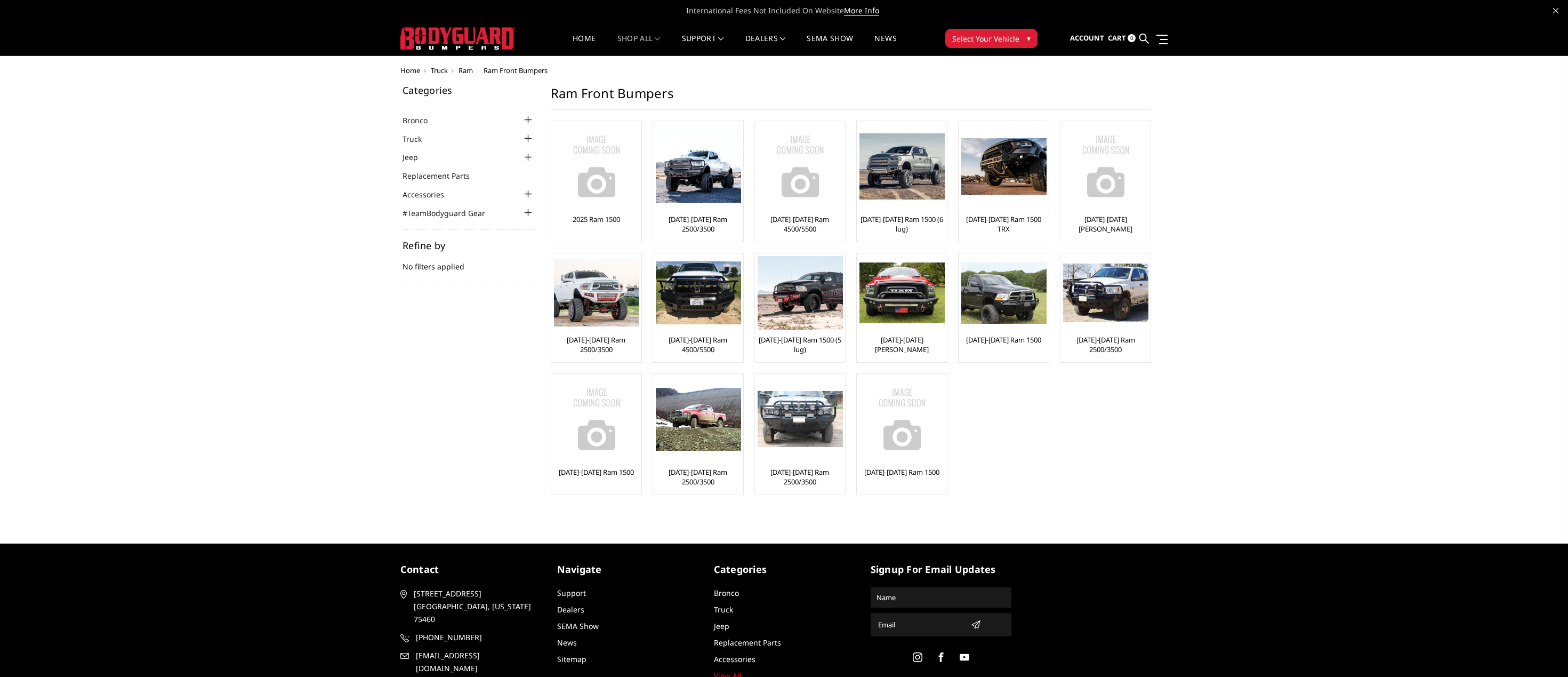
click at [466, 71] on span "Ram" at bounding box center [466, 70] width 15 height 10
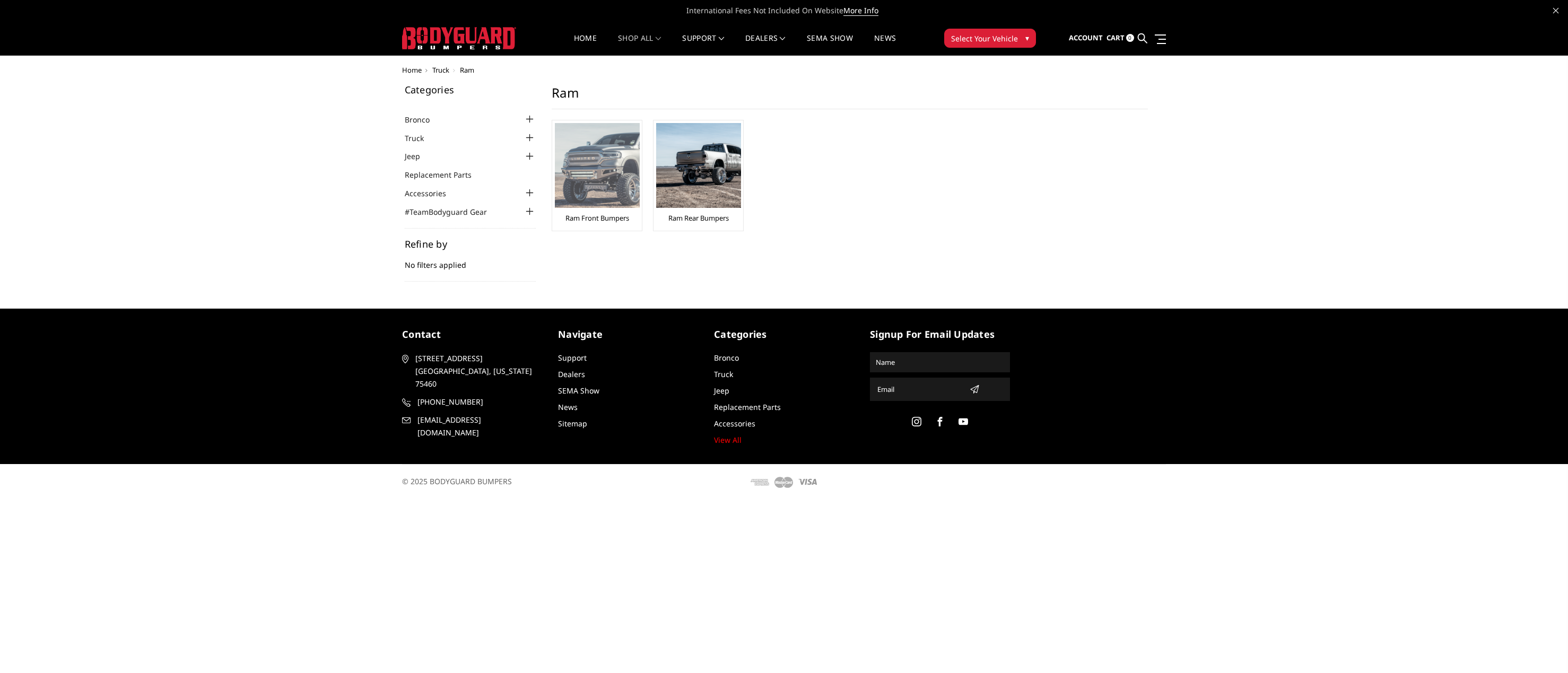
click at [612, 222] on link "Ram Front Bumpers" at bounding box center [597, 218] width 64 height 10
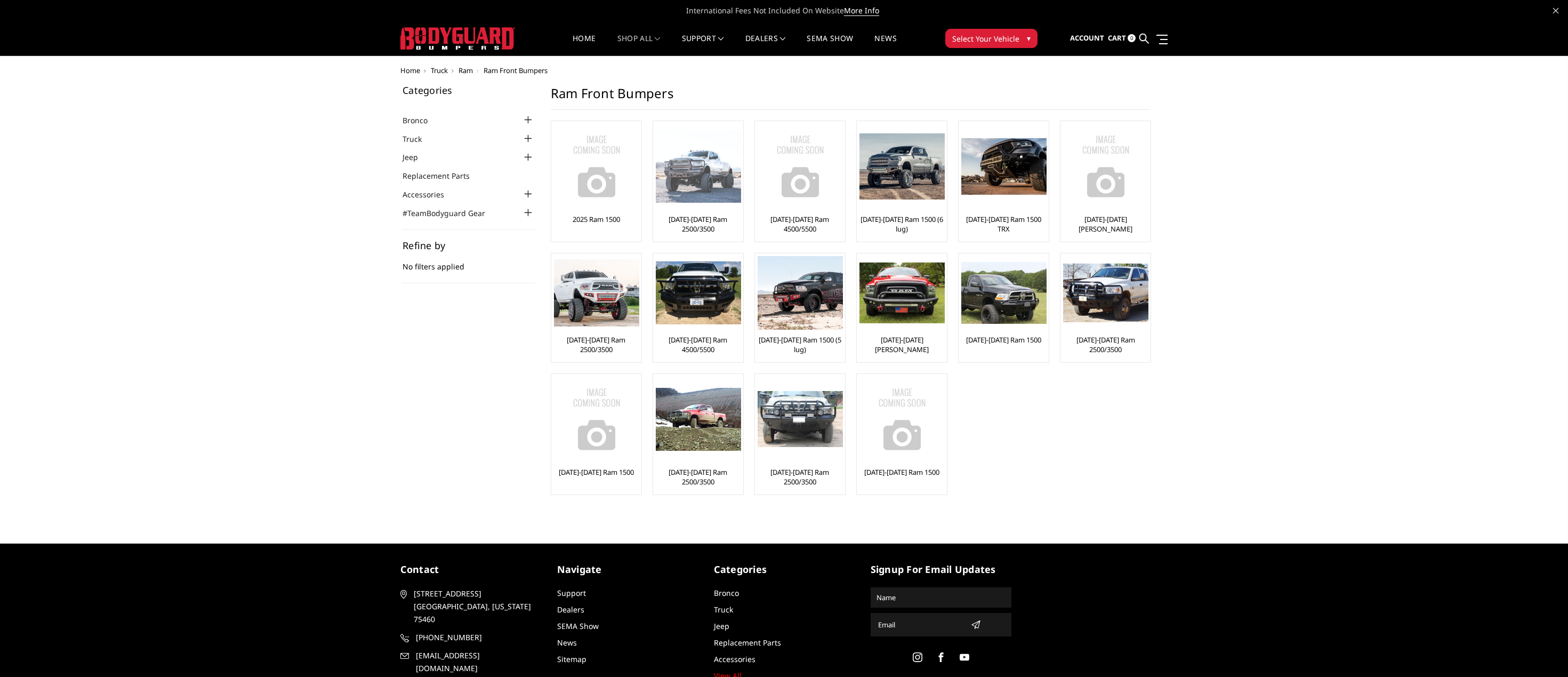
click at [716, 231] on link "[DATE]-[DATE] Ram 2500/3500" at bounding box center [698, 224] width 85 height 19
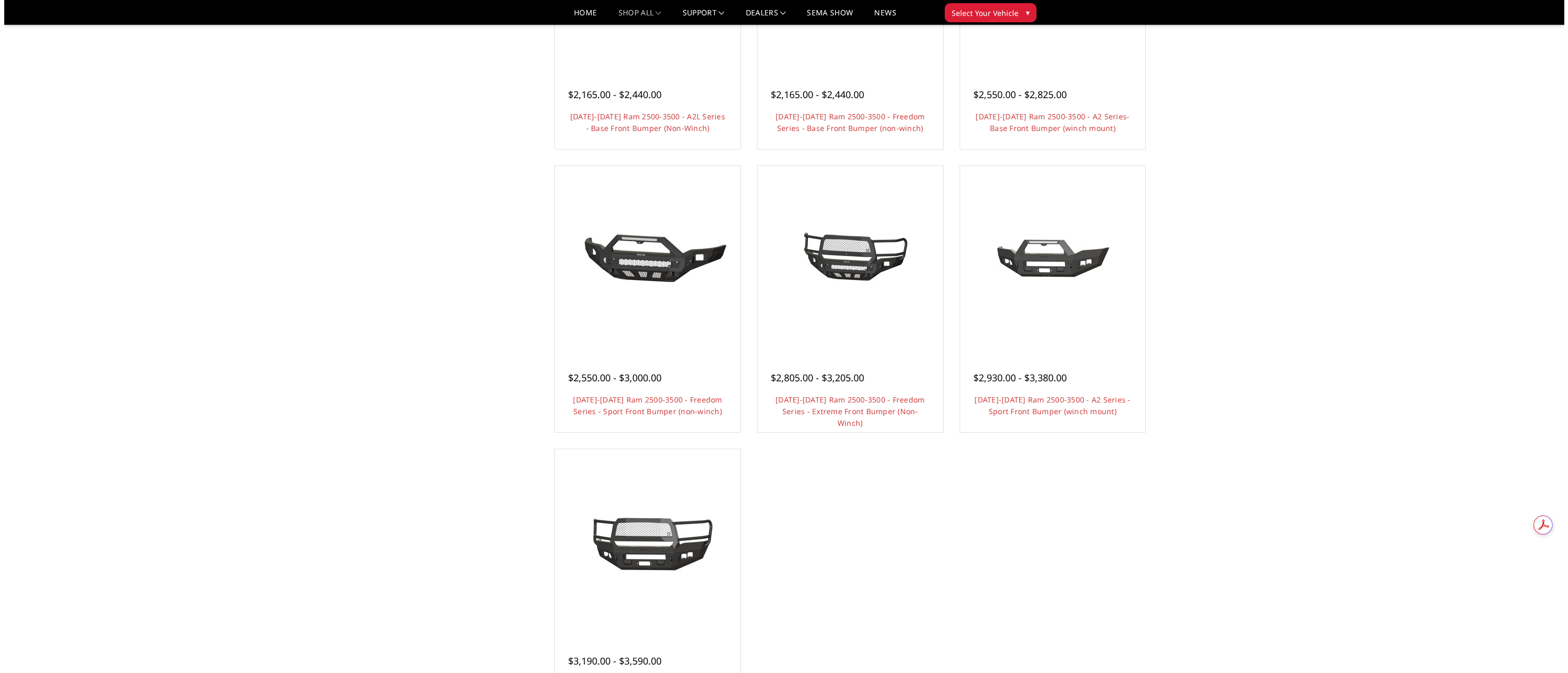
scroll to position [707, 0]
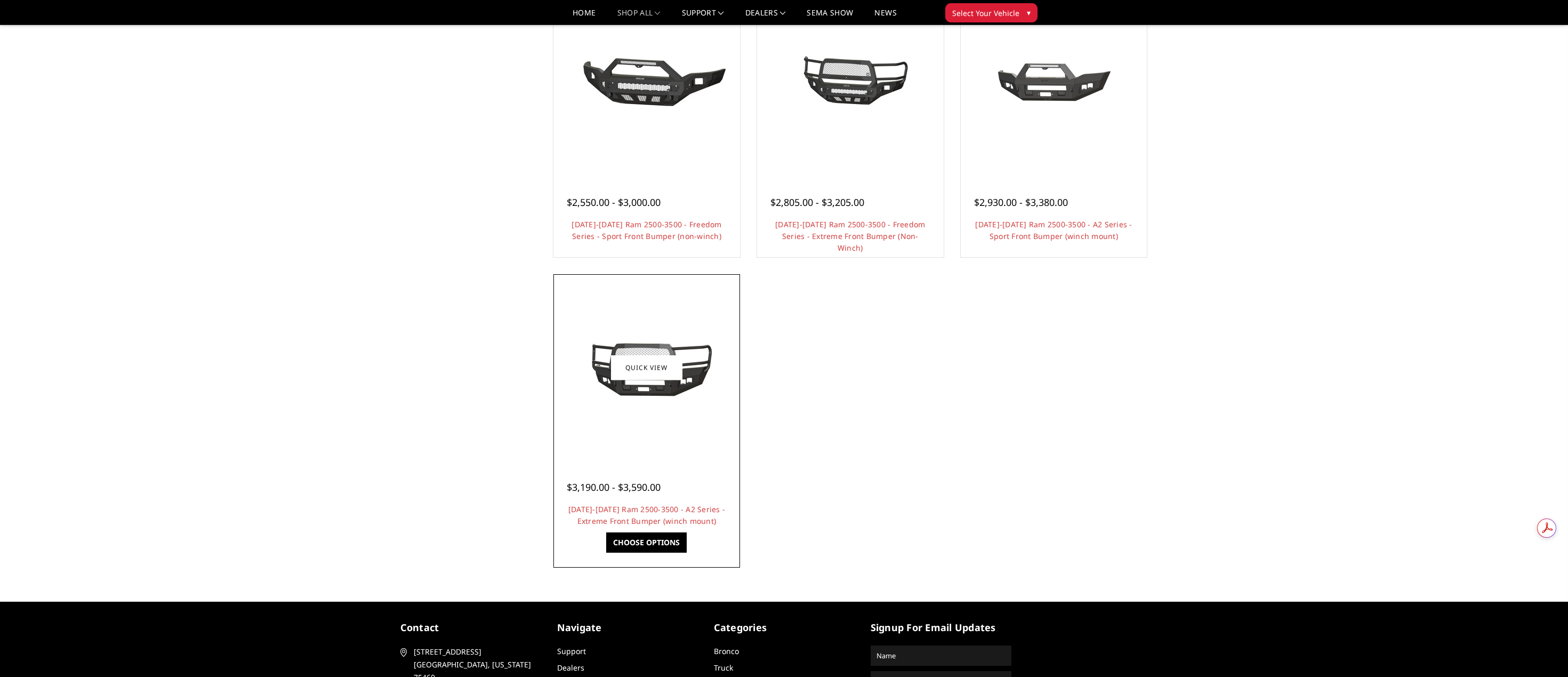
click at [658, 488] on span "$3,190.00 - $3,590.00" at bounding box center [614, 487] width 94 height 13
click at [657, 380] on link "Quick view" at bounding box center [647, 367] width 71 height 25
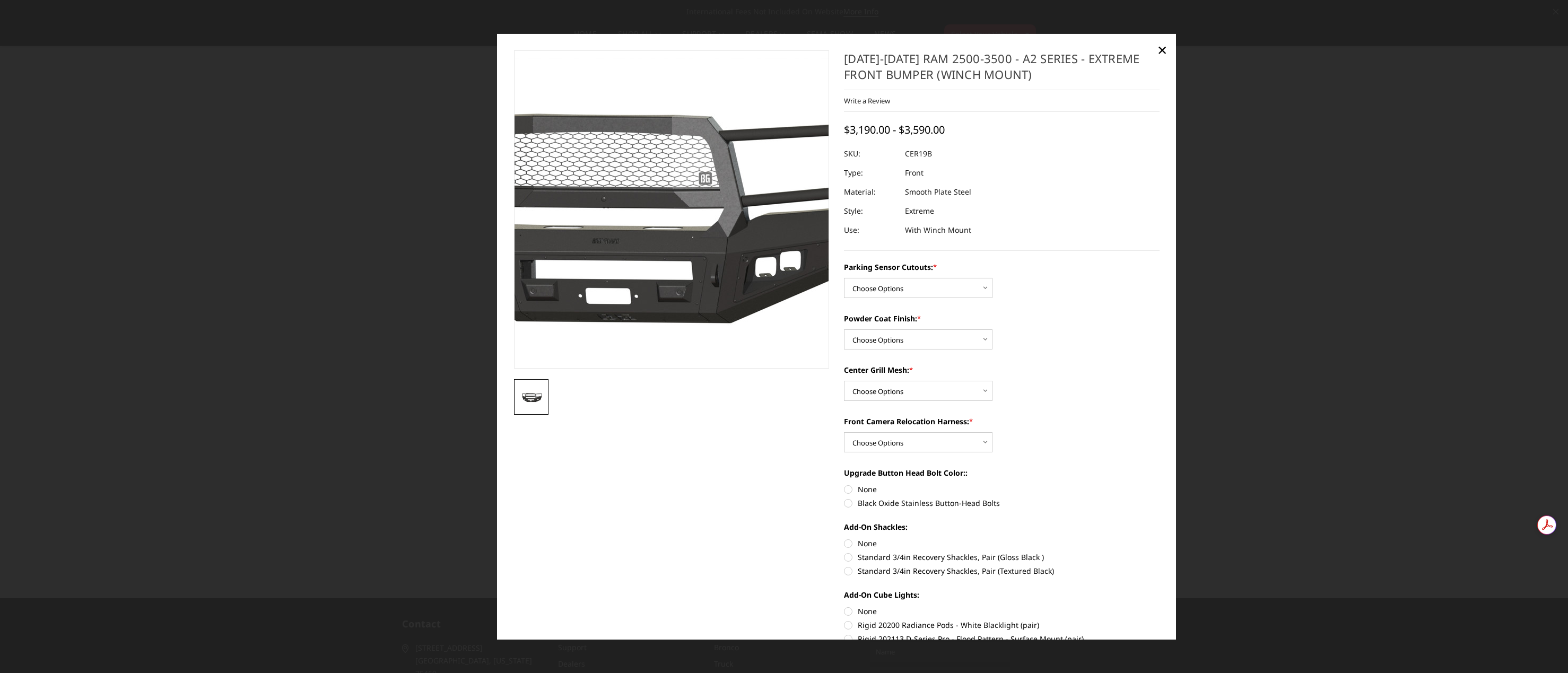
click at [710, 223] on img at bounding box center [620, 210] width 679 height 304
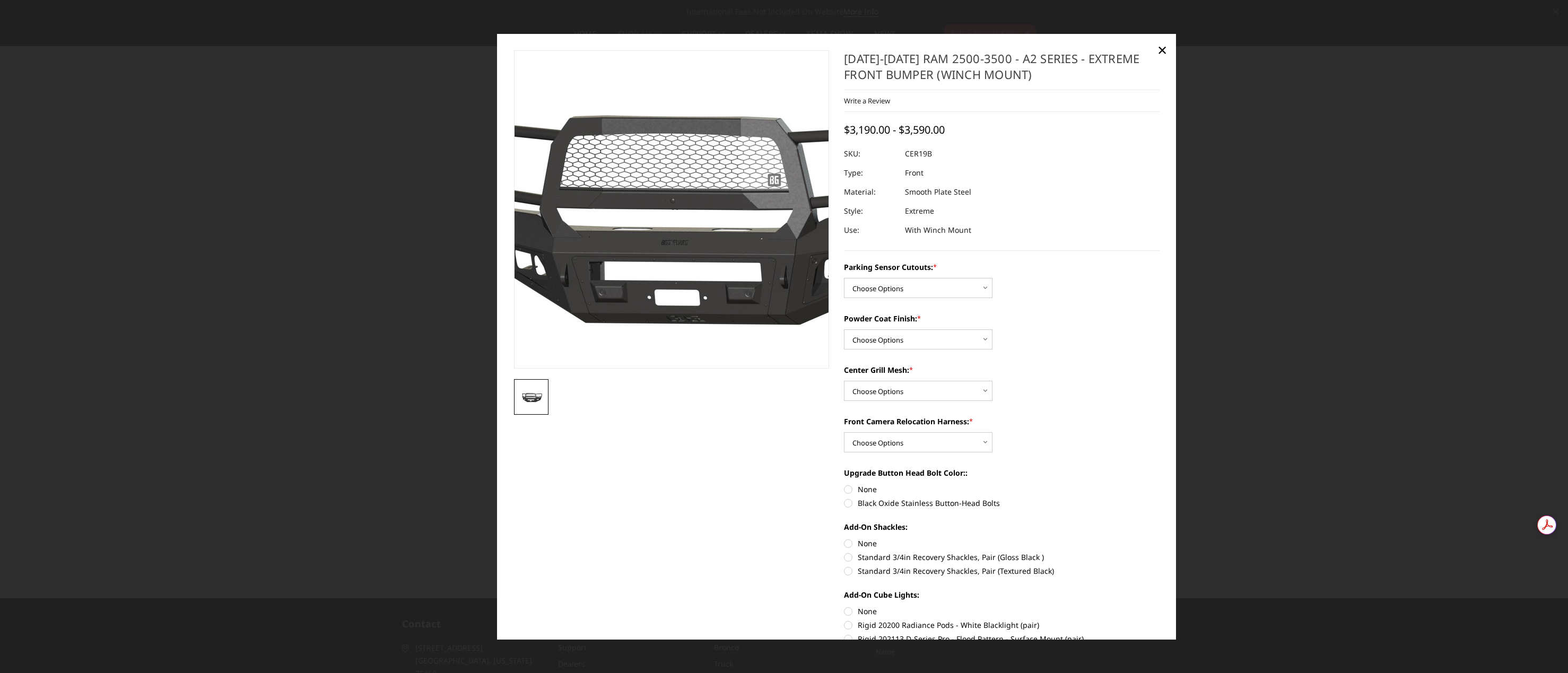
click at [652, 254] on img at bounding box center [690, 212] width 679 height 304
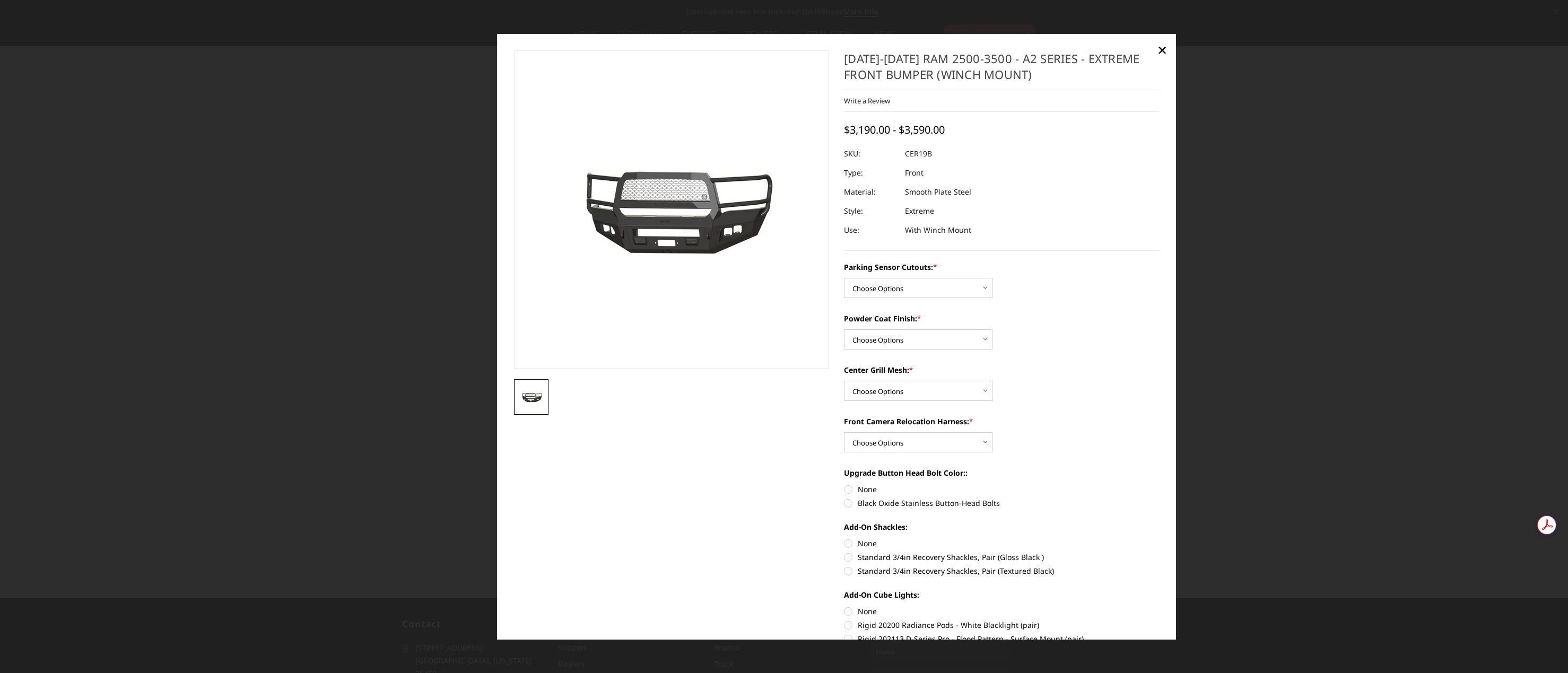
click at [526, 399] on img at bounding box center [531, 397] width 29 height 13
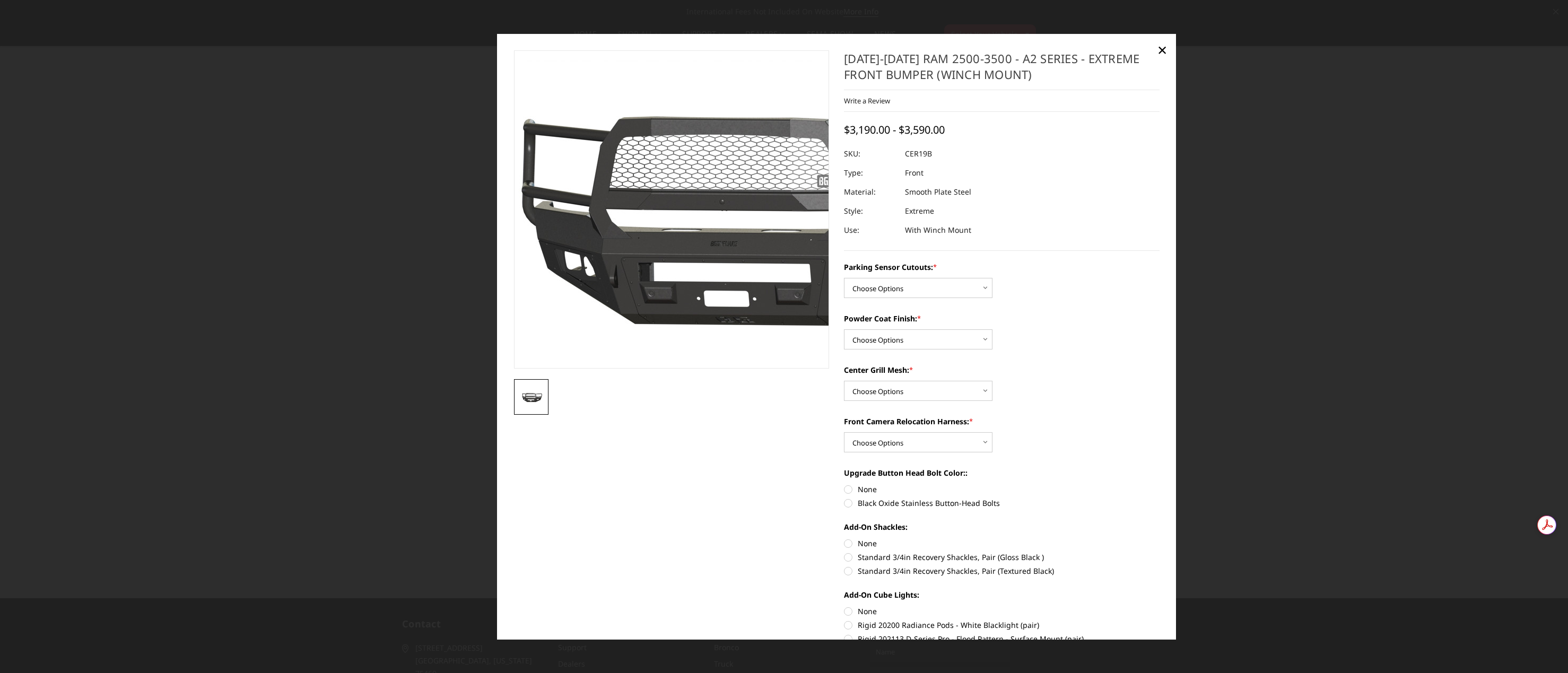
click at [610, 287] on img at bounding box center [739, 213] width 679 height 304
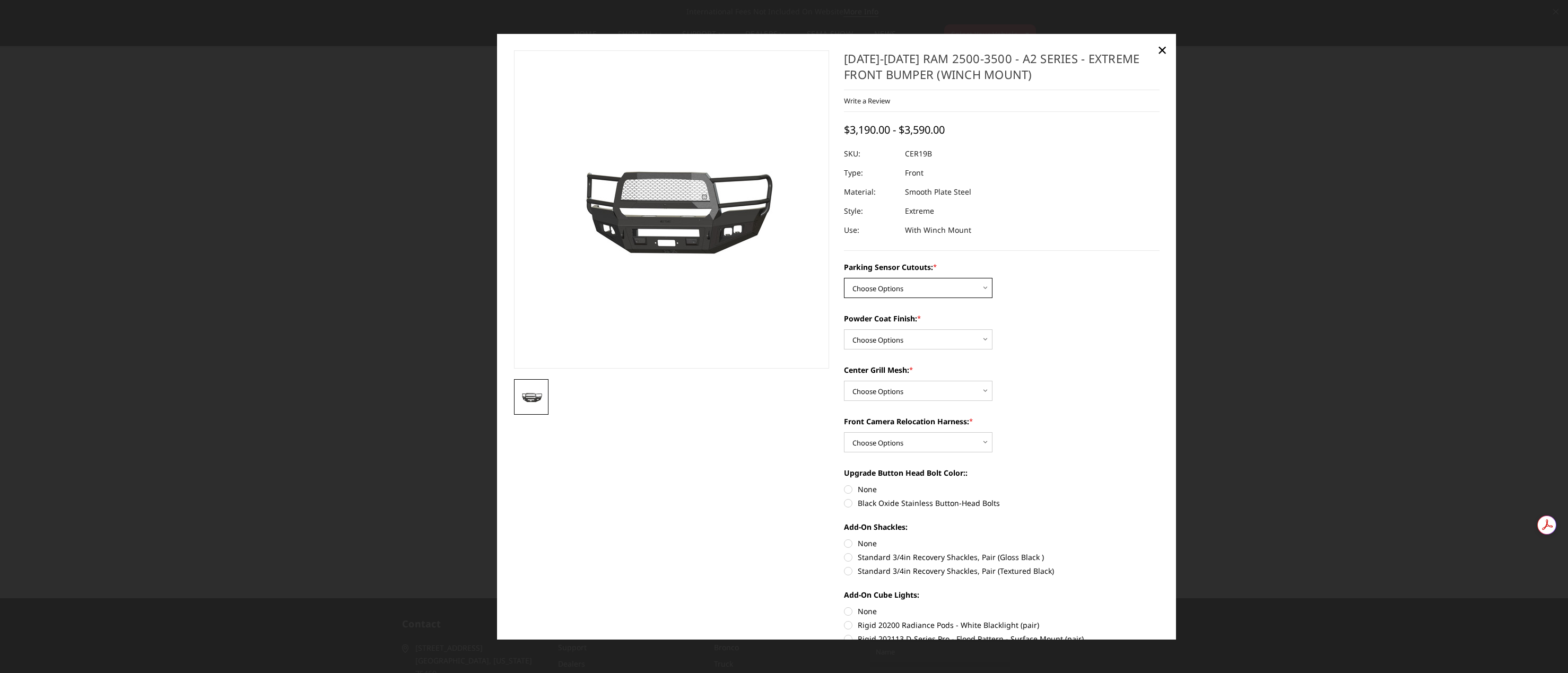
click at [888, 286] on select "Choose Options No - Without Parking Sensor Cutouts Yes - With Parking Sensor Cu…" at bounding box center [918, 288] width 148 height 20
select select "1879"
click at [844, 278] on select "Choose Options No - Without Parking Sensor Cutouts Yes - With Parking Sensor Cu…" at bounding box center [918, 288] width 148 height 20
click at [886, 346] on select "Choose Options Bare Metal Textured Black Powder Coat" at bounding box center [918, 340] width 148 height 20
select select "1881"
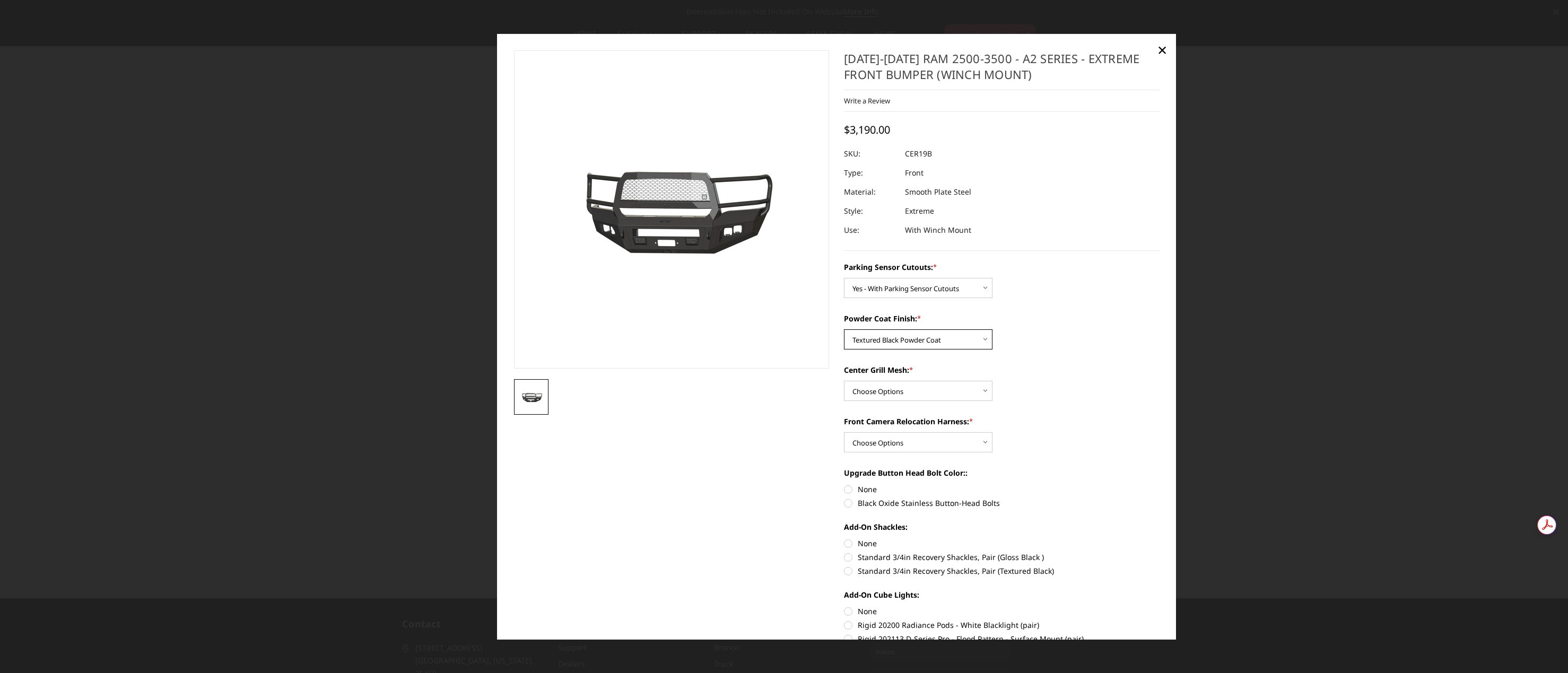
click at [844, 330] on select "Choose Options Bare Metal Textured Black Powder Coat" at bounding box center [918, 340] width 148 height 20
click at [888, 396] on select "Choose Options WITH Center Grill Mesh WITHOUT Center Grill Mesh" at bounding box center [918, 391] width 148 height 20
select select "1883"
click at [844, 381] on select "Choose Options WITH Center Grill Mesh WITHOUT Center Grill Mesh" at bounding box center [918, 391] width 148 height 20
click at [952, 441] on select "Choose Options WITH Front Camera Relocation Harness WITHOUT Front Camera Reloca…" at bounding box center [918, 442] width 148 height 20
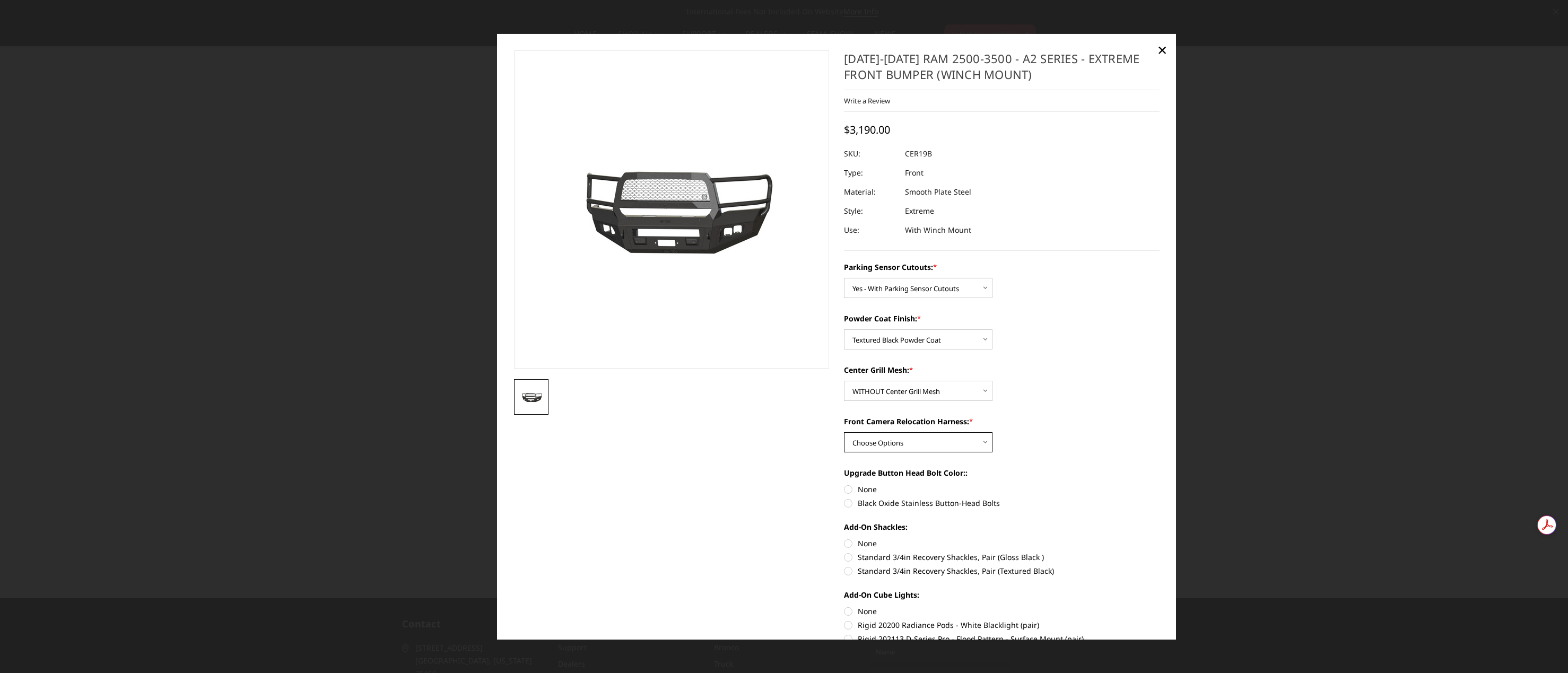
select select "1884"
click at [844, 432] on select "Choose Options WITH Front Camera Relocation Harness WITHOUT Front Camera Reloca…" at bounding box center [918, 442] width 148 height 20
click at [1077, 435] on div "Front Camera Relocation Harness: * Choose Options WITH Front Camera Relocation …" at bounding box center [1001, 434] width 315 height 36
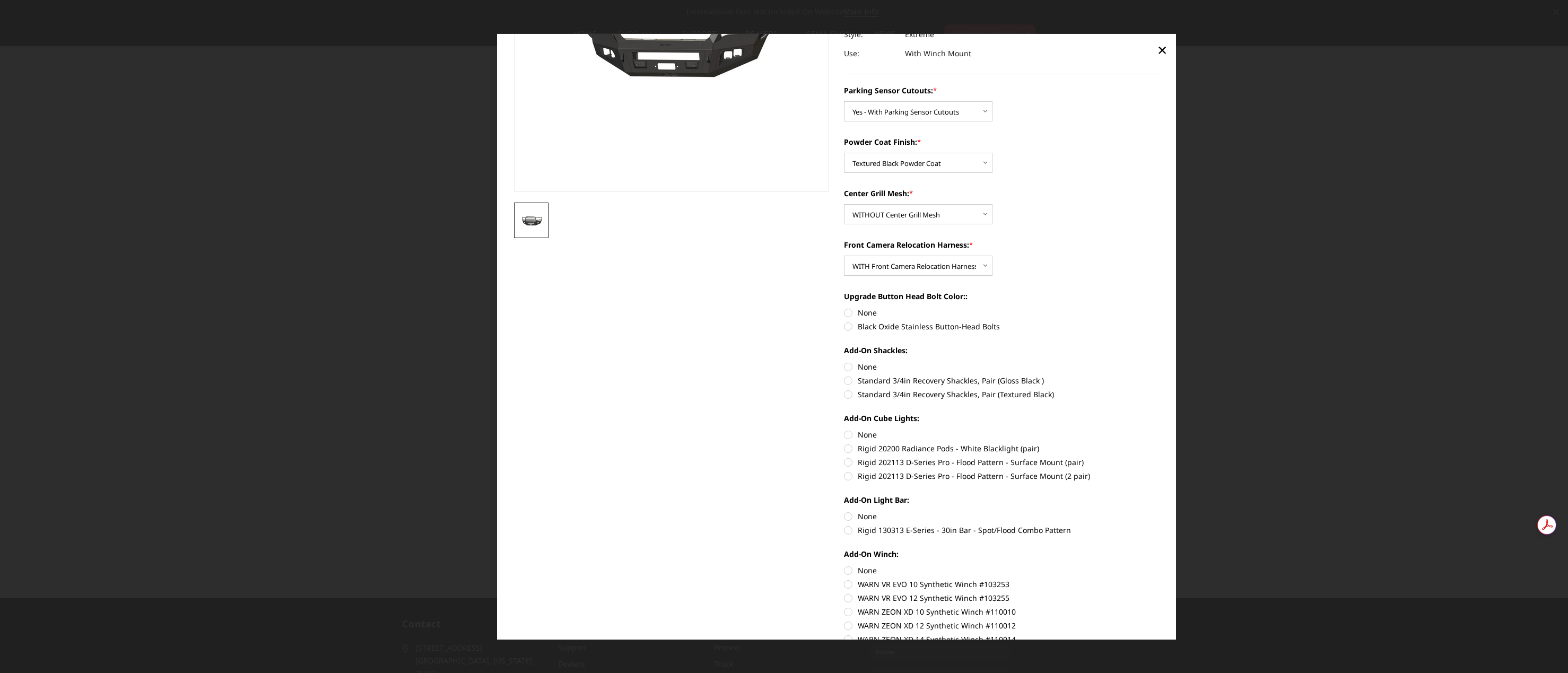
click at [908, 320] on div "Upgrade Button Head Bolt Color:: None Black Oxide Stainless Button-Head Bolts" at bounding box center [1001, 310] width 315 height 39
click at [896, 323] on label "Black Oxide Stainless Button-Head Bolts" at bounding box center [1001, 326] width 315 height 11
click at [1159, 308] on input "Black Oxide Stainless Button-Head Bolts" at bounding box center [1159, 307] width 1 height 1
radio input "true"
click at [871, 396] on label "Standard 3/4in Recovery Shackles, Pair (Textured Black)" at bounding box center [1001, 394] width 315 height 11
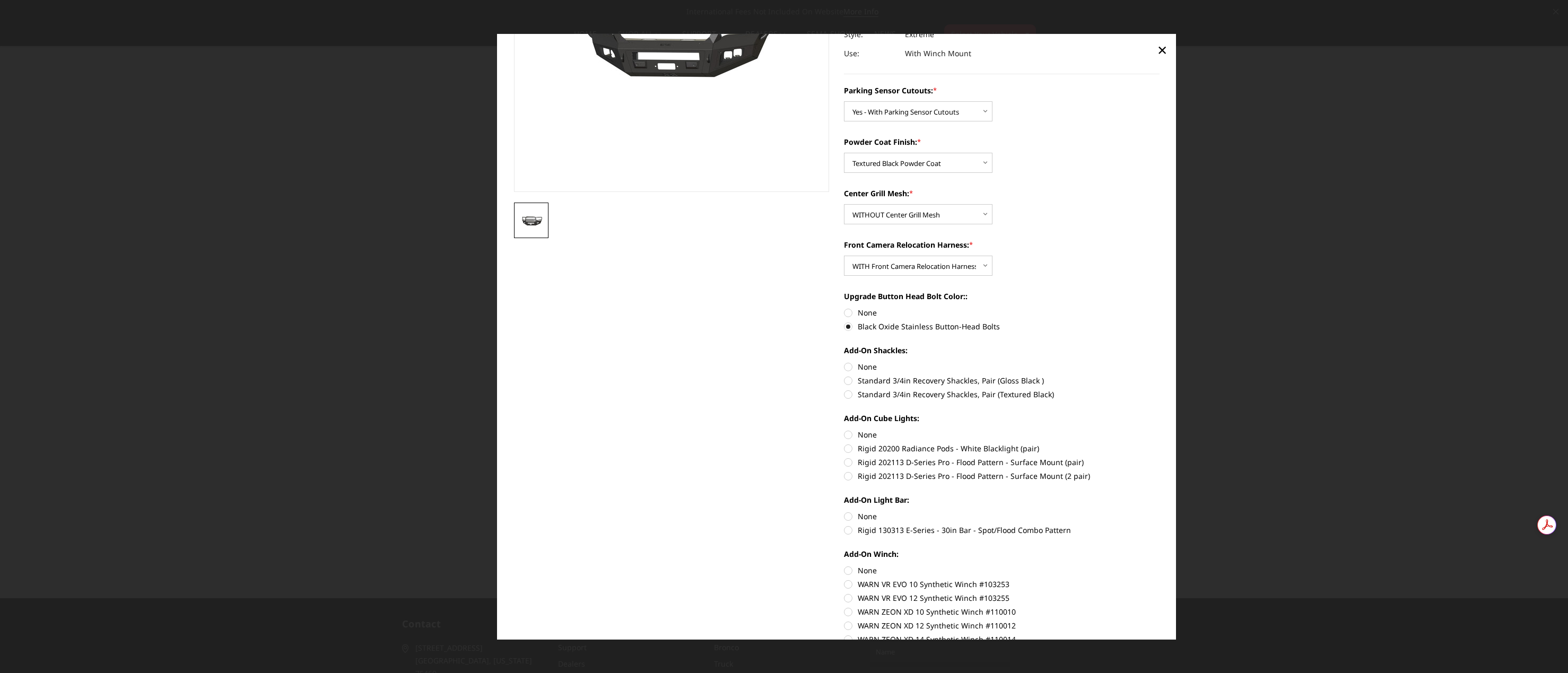
click at [1159, 375] on input "Standard 3/4in Recovery Shackles, Pair (Textured Black)" at bounding box center [1159, 375] width 1 height 1
radio input "true"
click at [844, 437] on label "None" at bounding box center [1001, 434] width 315 height 11
click at [844, 430] on input "None" at bounding box center [844, 429] width 1 height 1
radio input "true"
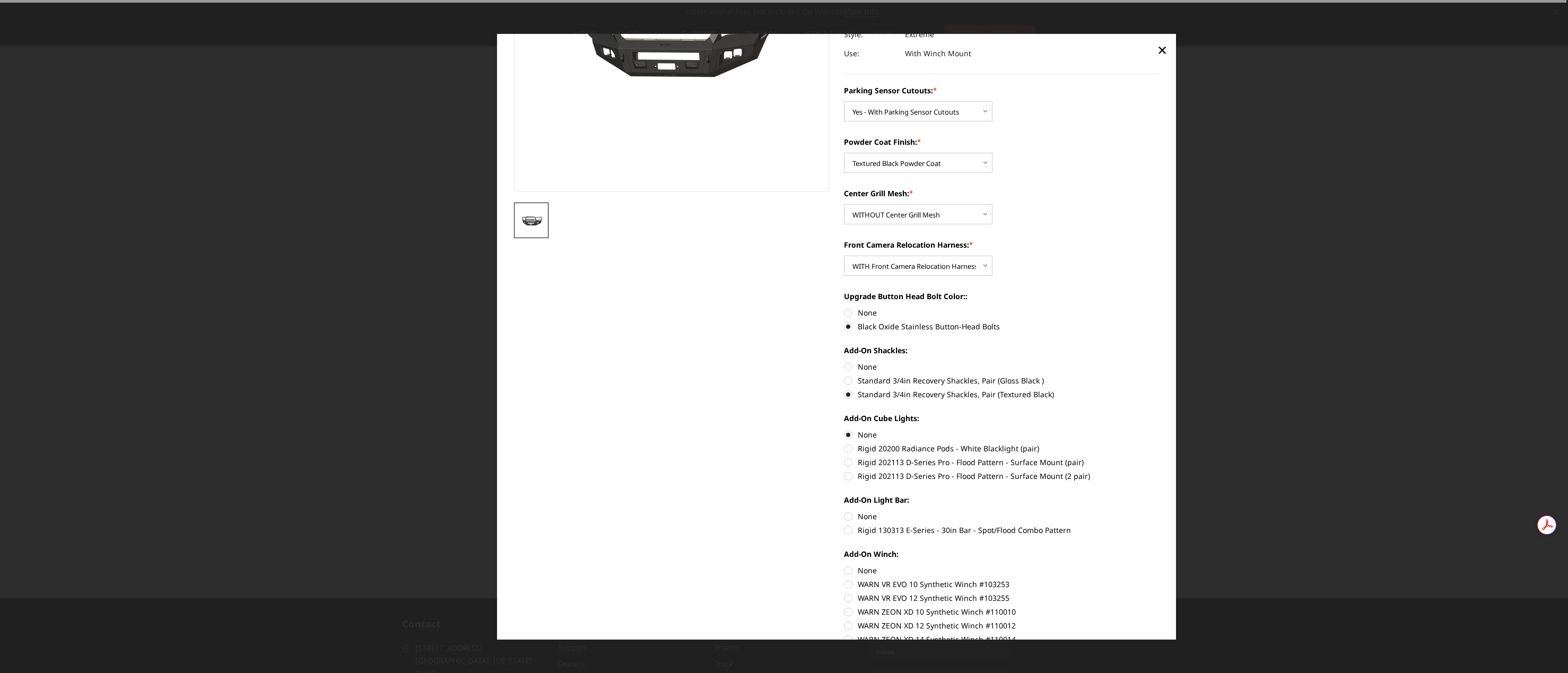
click at [846, 521] on label "None" at bounding box center [1001, 516] width 315 height 11
click at [845, 511] on input "None" at bounding box center [844, 510] width 1 height 1
radio input "true"
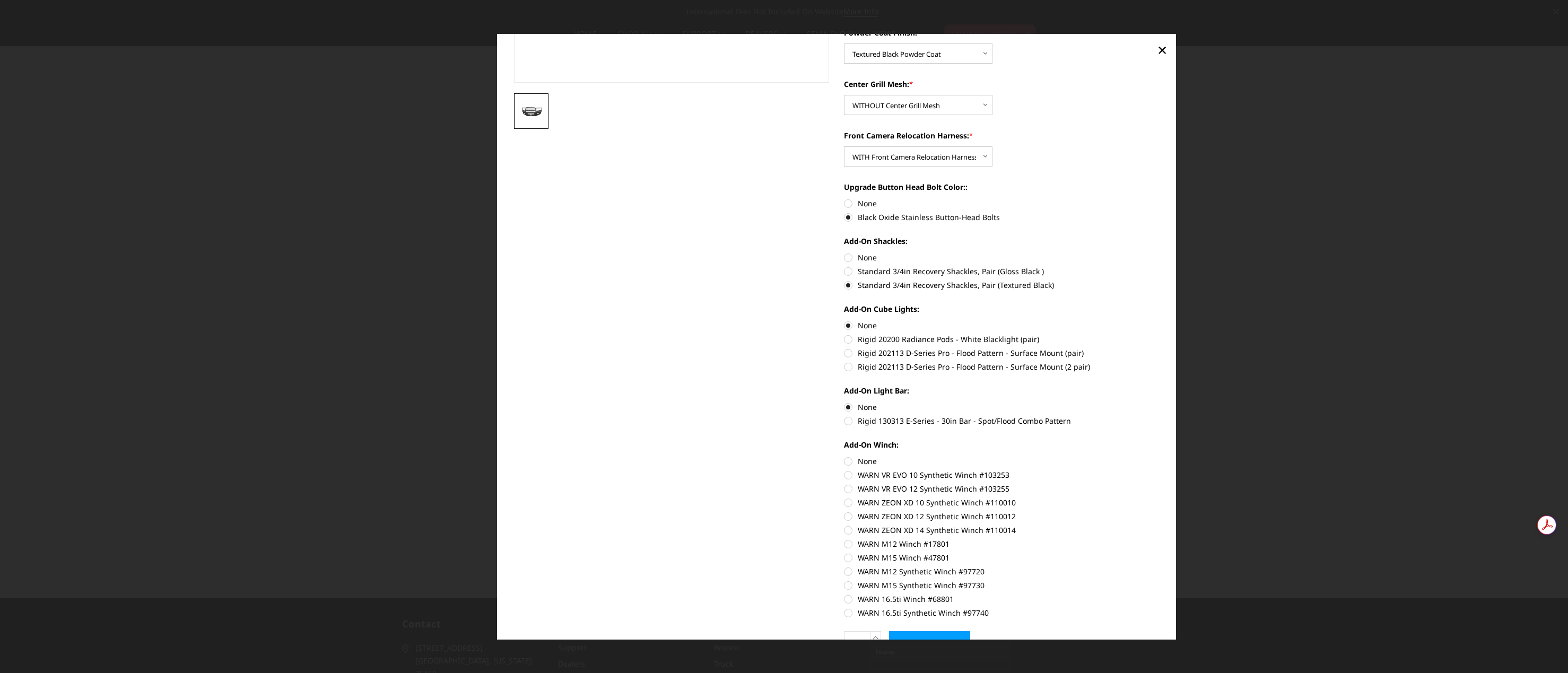
scroll to position [346, 0]
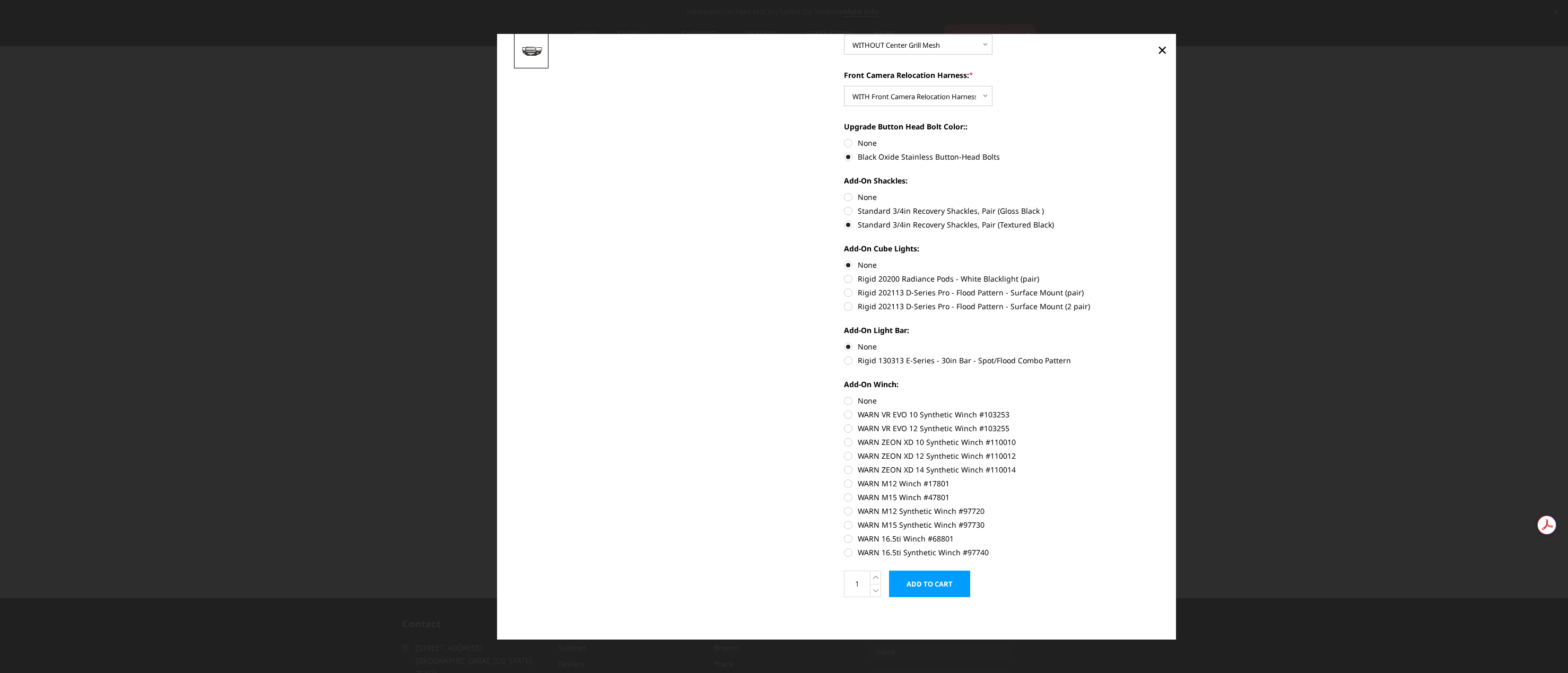
click at [846, 510] on label "WARN M12 Synthetic Winch #97720" at bounding box center [1001, 510] width 315 height 11
click at [1159, 492] on input "WARN M12 Synthetic Winch #97720" at bounding box center [1159, 491] width 1 height 1
radio input "true"
click at [844, 400] on label "None" at bounding box center [1001, 401] width 315 height 11
click at [844, 396] on input "None" at bounding box center [844, 395] width 1 height 1
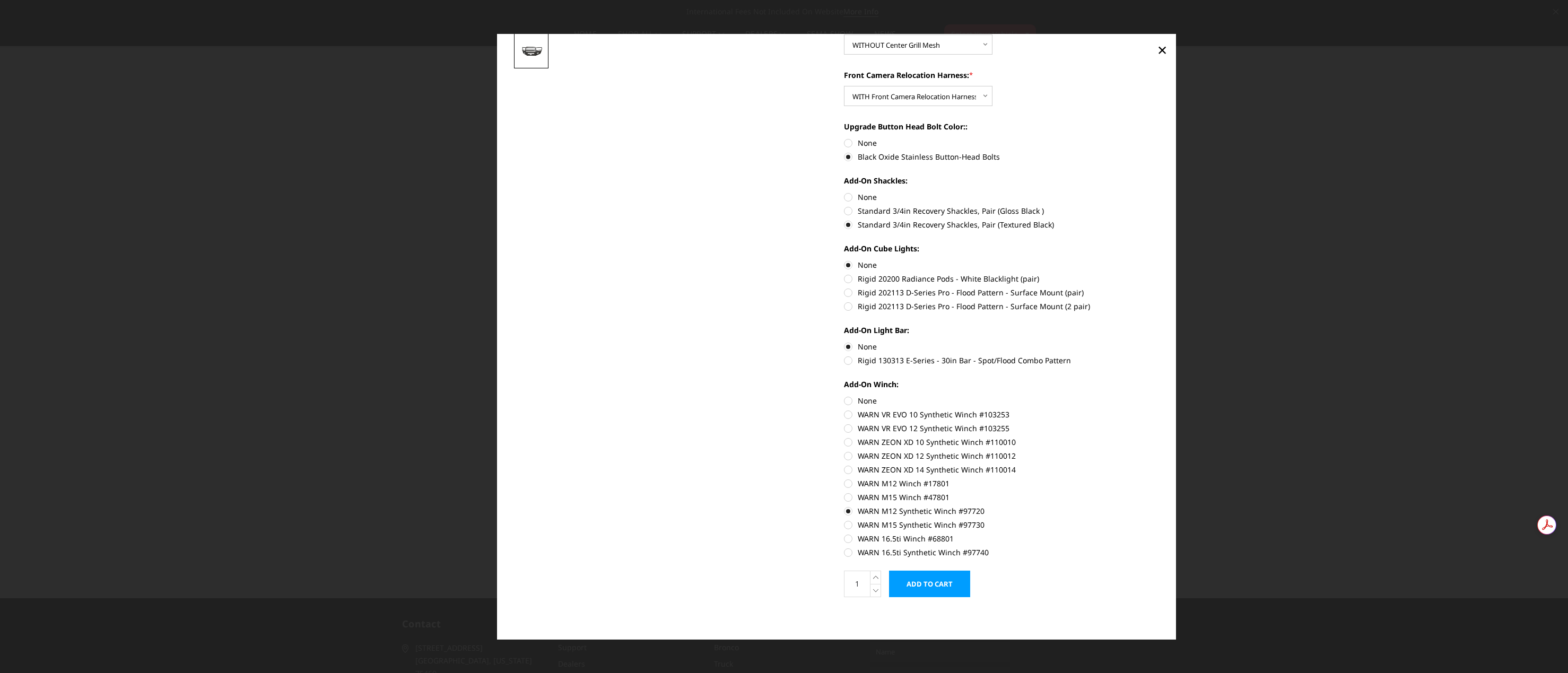
radio input "true"
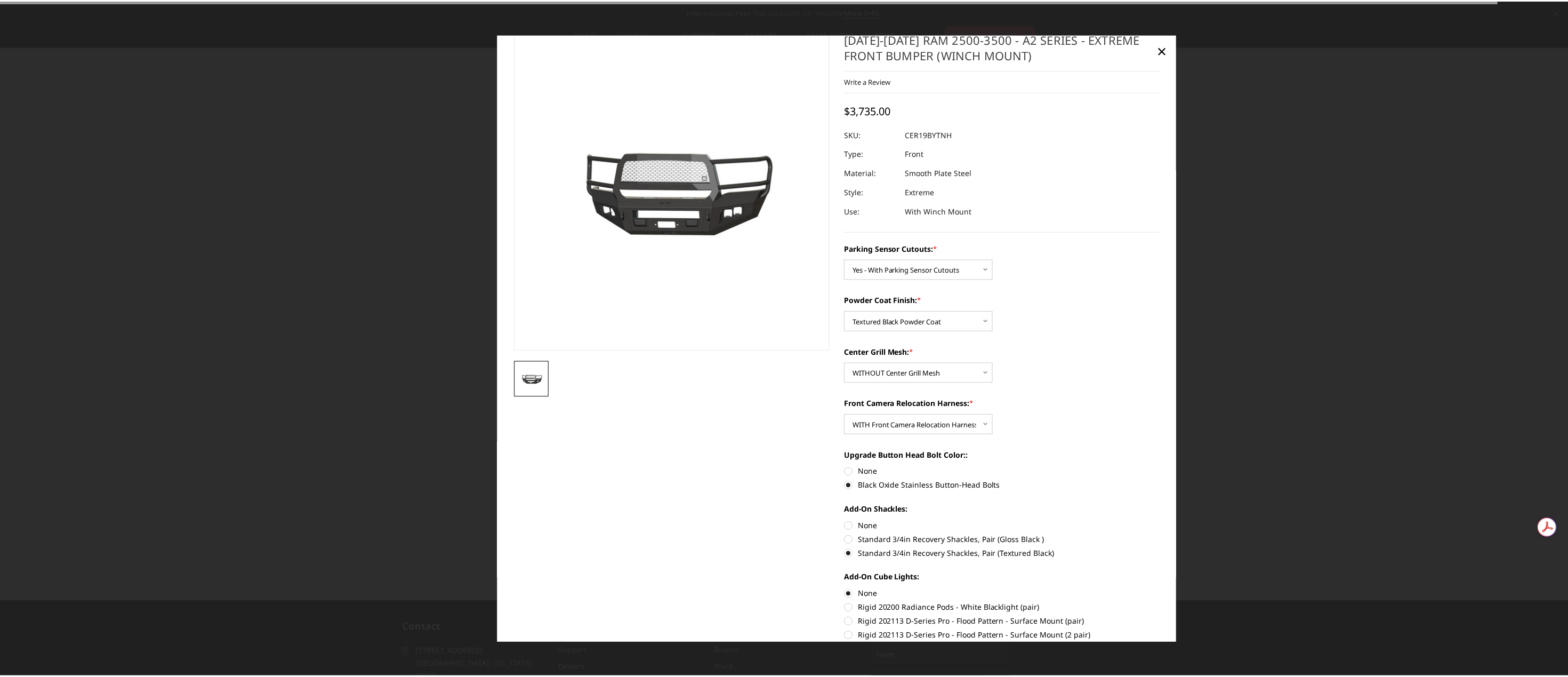
scroll to position [0, 0]
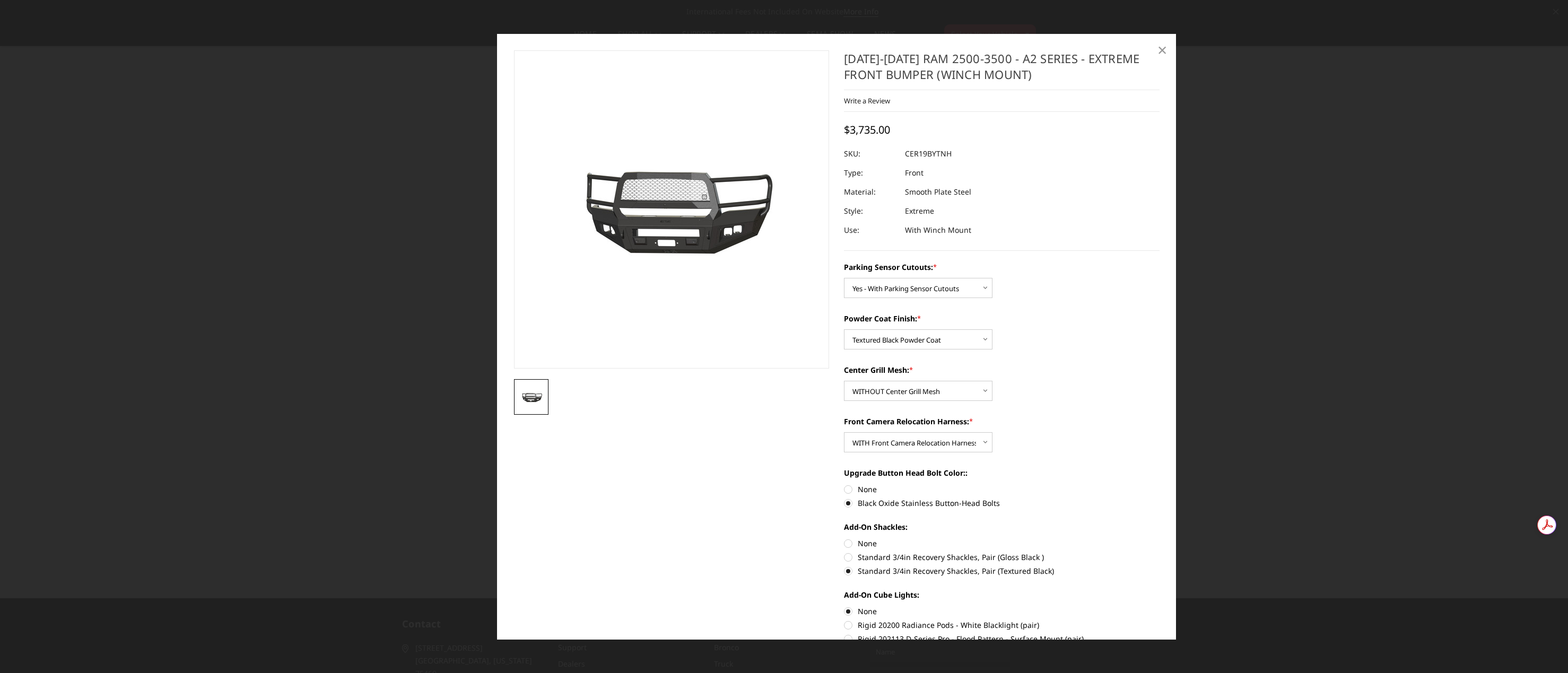
click at [1162, 51] on span "×" at bounding box center [1162, 49] width 10 height 23
